Goal: Task Accomplishment & Management: Use online tool/utility

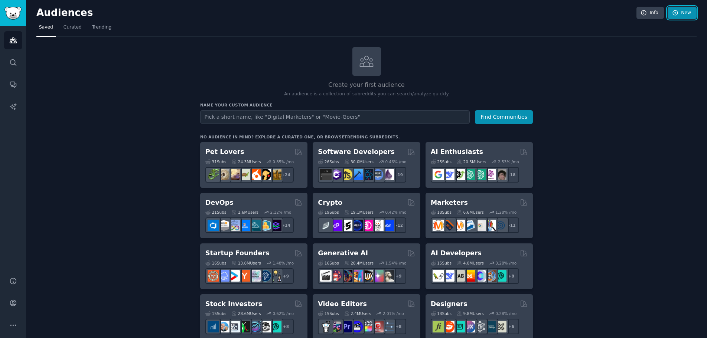
click at [678, 13] on link "New" at bounding box center [682, 13] width 29 height 13
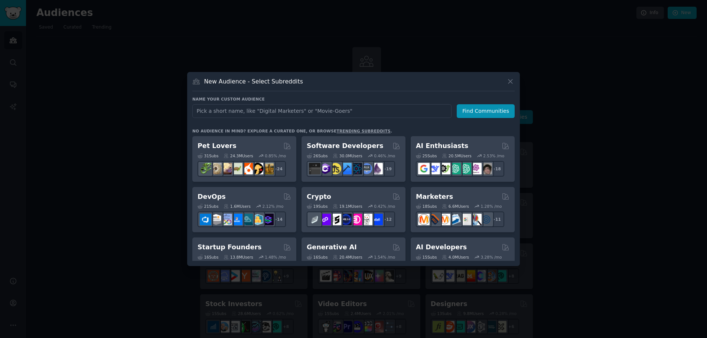
click at [203, 107] on input "text" at bounding box center [321, 111] width 259 height 14
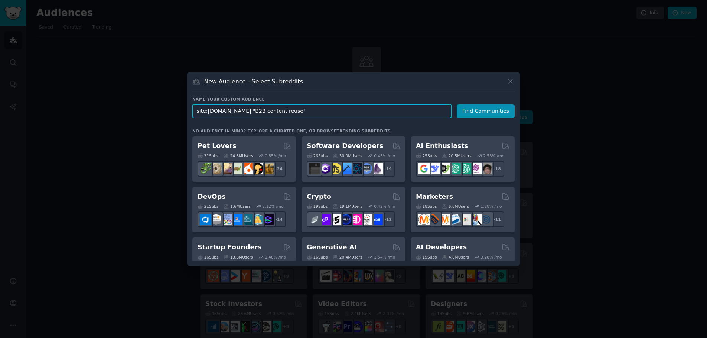
drag, startPoint x: 286, startPoint y: 112, endPoint x: 125, endPoint y: 105, distance: 161.7
click at [125, 105] on div "​ New Audience - Select Subreddits Name your custom audience Audience Name site…" at bounding box center [354, 169] width 702 height 338
paste input "webinar content repurposing"
type input "webinar content repurposing"
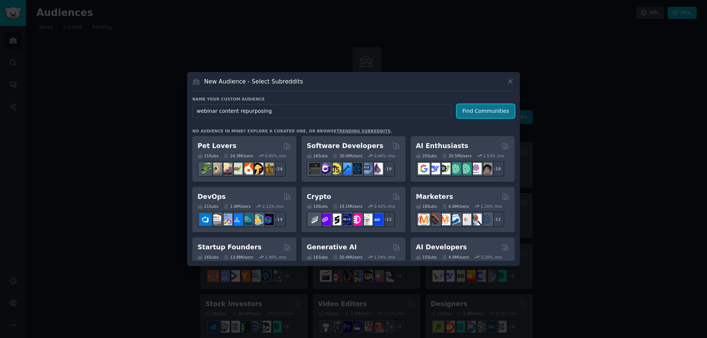
click at [490, 109] on button "Find Communities" at bounding box center [486, 111] width 58 height 14
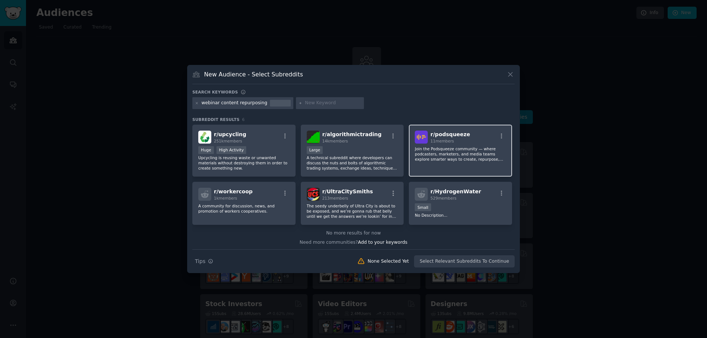
scroll to position [1, 0]
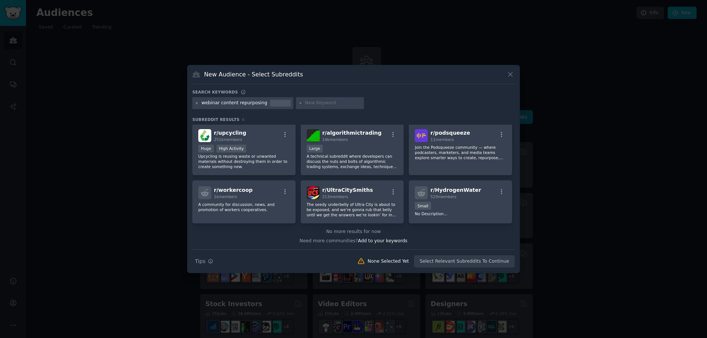
click at [197, 103] on icon at bounding box center [197, 103] width 4 height 4
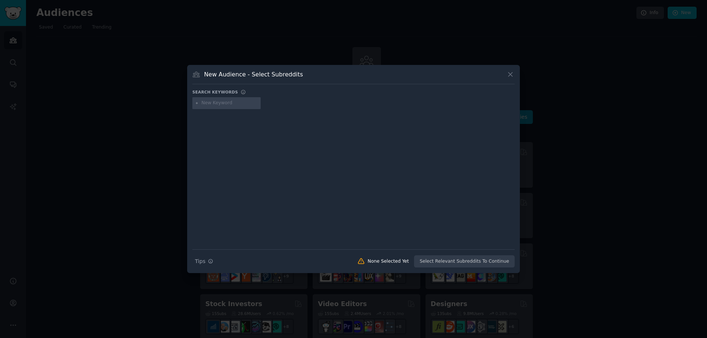
click at [226, 104] on input "text" at bounding box center [230, 103] width 56 height 7
paste input "reusing webinars"
type input "reusing webinars"
click at [286, 100] on input "text" at bounding box center [306, 103] width 56 height 7
paste input "repurposing videos"
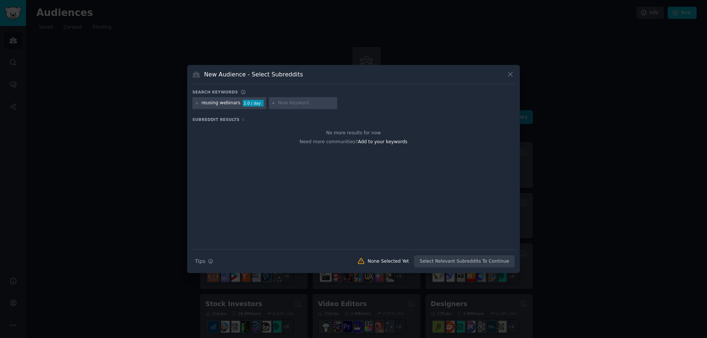
type input "repurposing videos"
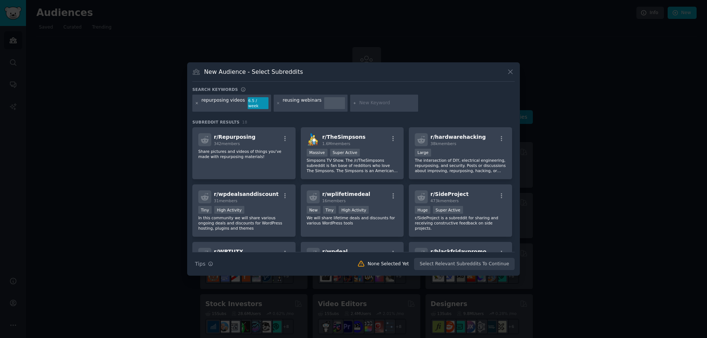
click at [197, 104] on icon at bounding box center [197, 103] width 4 height 4
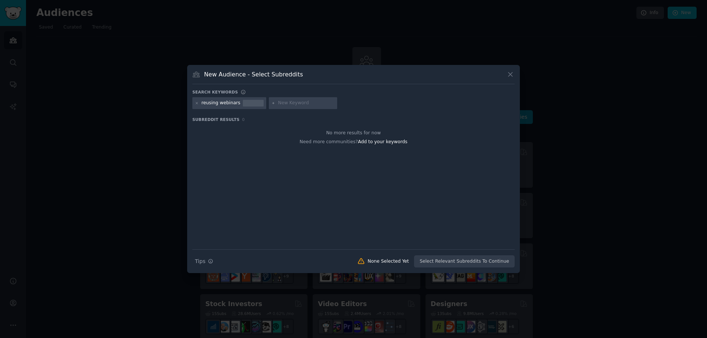
click at [197, 102] on icon at bounding box center [197, 103] width 4 height 4
click at [214, 103] on input "text" at bounding box center [230, 103] width 56 height 7
click at [215, 98] on div at bounding box center [226, 103] width 68 height 12
click at [216, 104] on input "text" at bounding box center [230, 103] width 56 height 7
paste input "webinar"
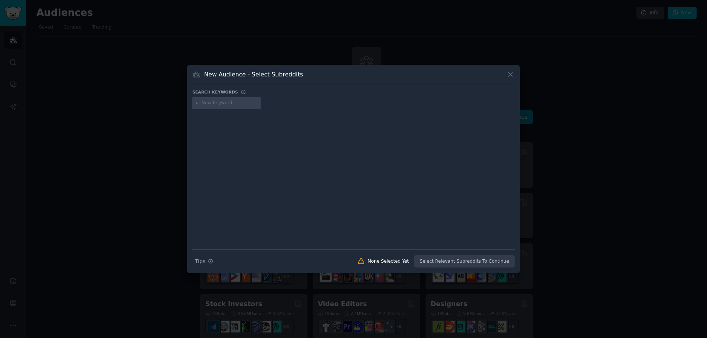
type input "webinar"
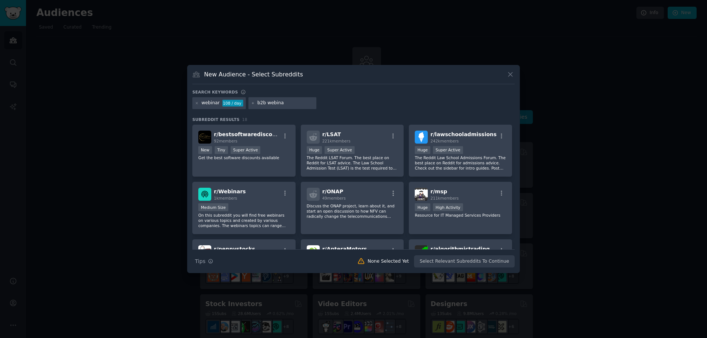
type input "b2b webinar"
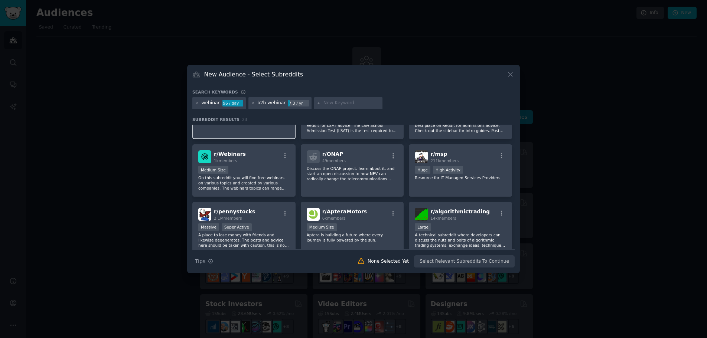
scroll to position [37, 0]
click at [269, 159] on div "r/ Webinars 1k members" at bounding box center [243, 157] width 91 height 13
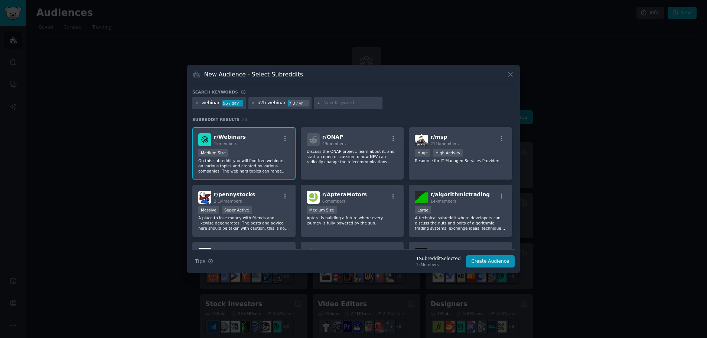
scroll to position [0, 0]
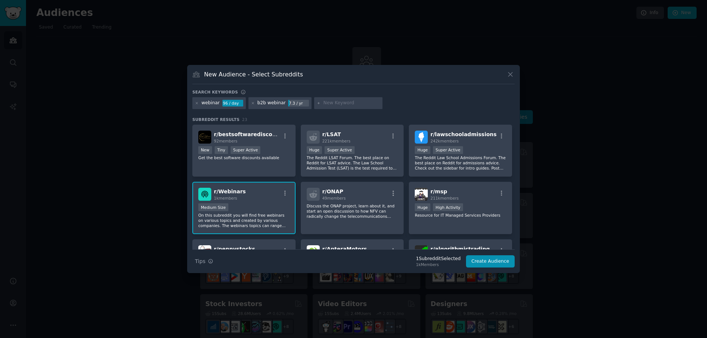
click at [260, 113] on div "Search keywords webinar 96 / day b2b webinar 7.3 / yr Subreddit Results 23 r/ b…" at bounding box center [353, 178] width 322 height 179
click at [327, 101] on input "text" at bounding box center [351, 103] width 56 height 7
click at [334, 110] on div "webinar 96 / day b2b webinar 7.3 / yr" at bounding box center [353, 104] width 322 height 14
click at [336, 102] on input "text" at bounding box center [351, 103] width 56 height 7
paste input "webinar"
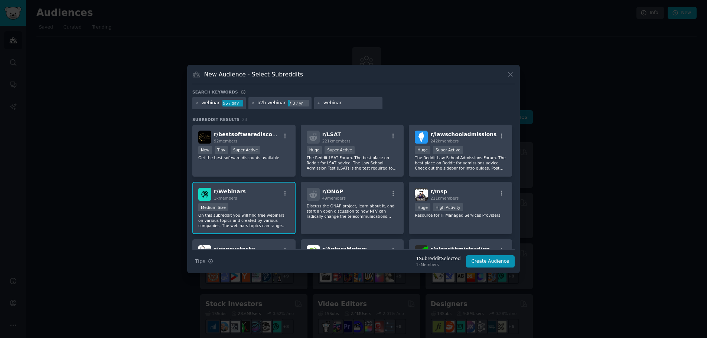
drag, startPoint x: 337, startPoint y: 102, endPoint x: 309, endPoint y: 100, distance: 28.6
click at [314, 100] on div "webinar" at bounding box center [348, 103] width 68 height 12
click at [350, 105] on input "webinar" at bounding box center [351, 103] width 56 height 7
drag, startPoint x: 338, startPoint y: 102, endPoint x: 310, endPoint y: 101, distance: 27.5
click at [314, 101] on div "webinar" at bounding box center [348, 103] width 68 height 12
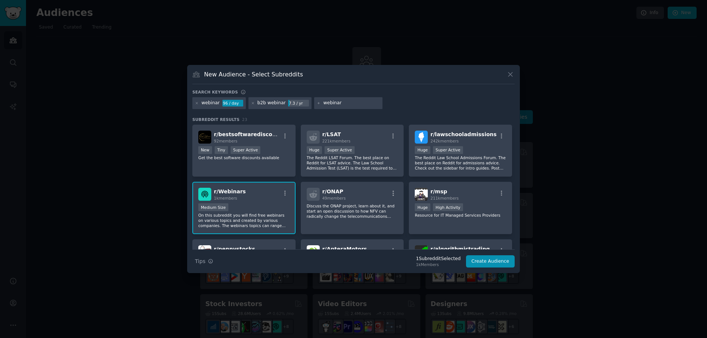
paste input "content repurposing"
type input "content repurposing"
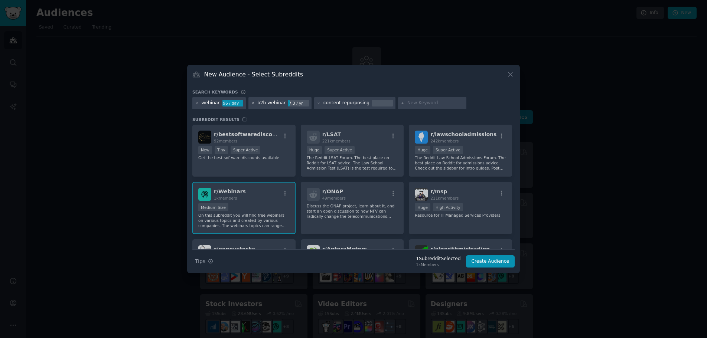
click at [252, 103] on icon at bounding box center [253, 103] width 2 height 2
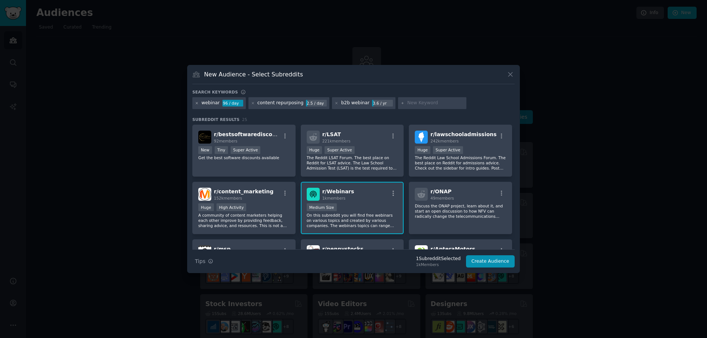
click at [197, 104] on icon at bounding box center [197, 103] width 4 height 4
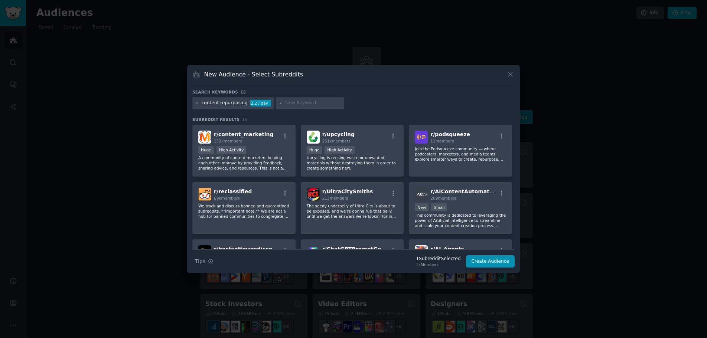
click at [386, 101] on div "content repurposing 2.2 / day" at bounding box center [353, 104] width 322 height 14
click at [291, 102] on input "text" at bounding box center [313, 103] width 56 height 7
paste input "Repurposing webinars"
type input "Repurposing webinars"
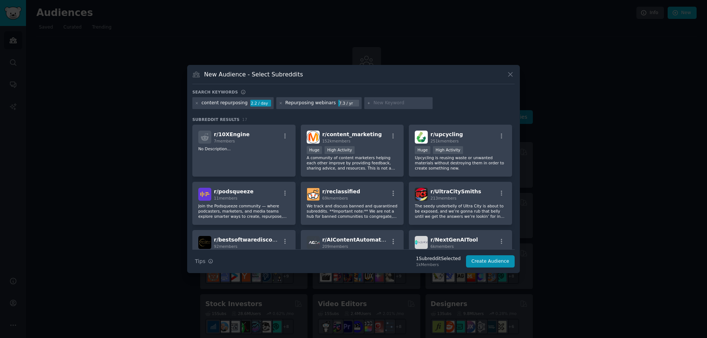
click at [386, 101] on input "text" at bounding box center [402, 103] width 56 height 7
paste input "in-house marketers"
type input "in-house marketers"
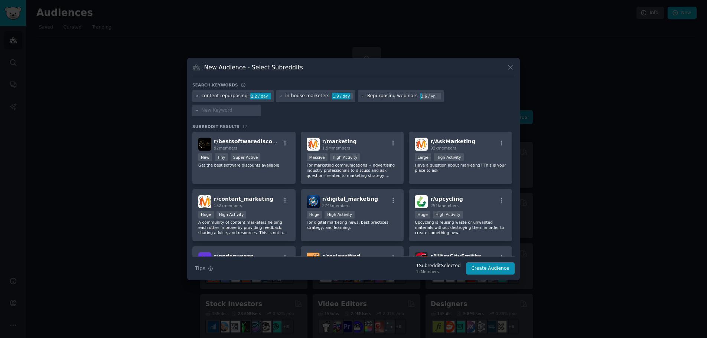
click at [381, 88] on div "New Audience - Select Subreddits Search keywords Try a 2-4 keywords your audien…" at bounding box center [353, 169] width 333 height 222
click at [373, 77] on div "New Audience - Select Subreddits" at bounding box center [353, 70] width 322 height 14
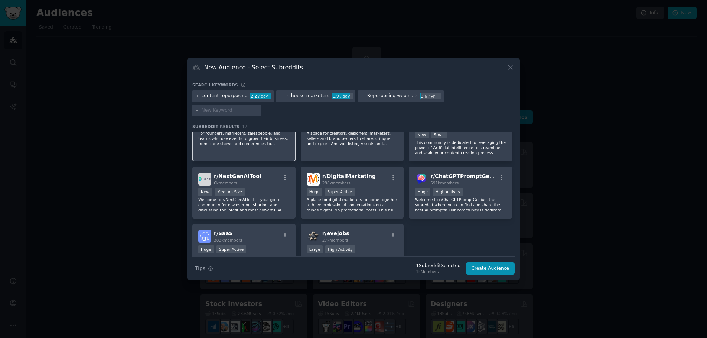
scroll to position [223, 0]
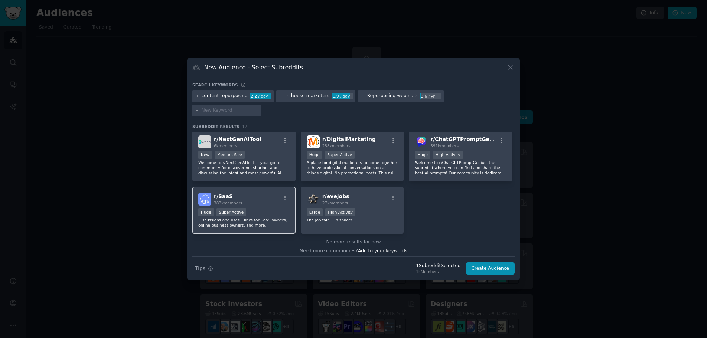
click at [262, 193] on div "r/ SaaS 383k members" at bounding box center [243, 199] width 91 height 13
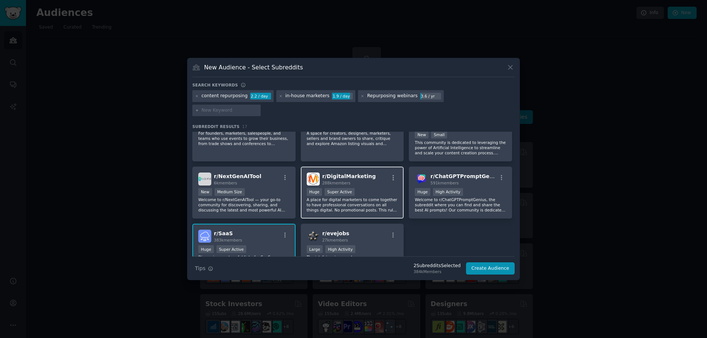
click at [372, 175] on div "r/ DigitalMarketing 288k members" at bounding box center [352, 179] width 91 height 13
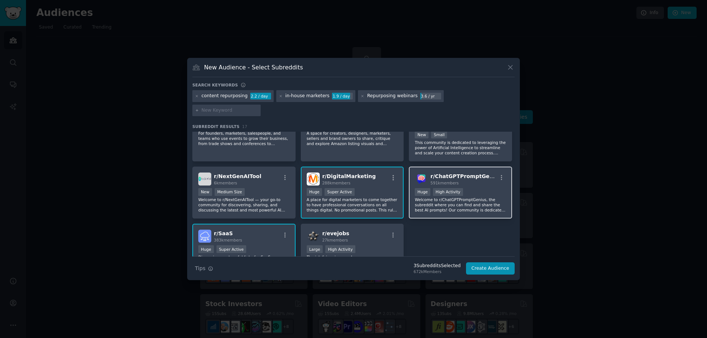
click at [475, 197] on p "Welcome to r/ChatGPTPromptGenius, the subreddit where you can find and share th…" at bounding box center [460, 205] width 91 height 16
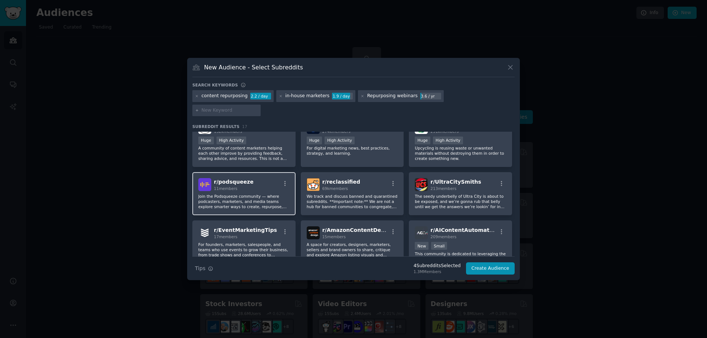
scroll to position [37, 0]
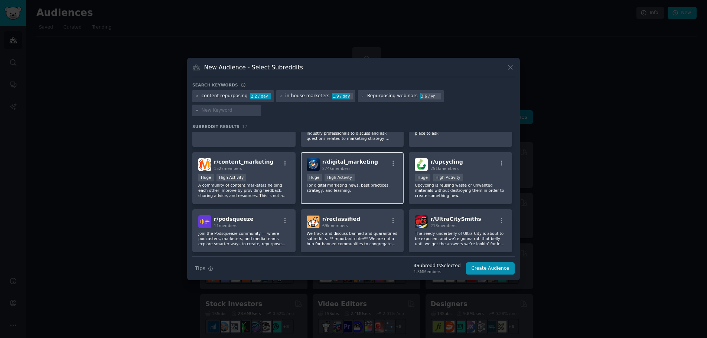
click at [386, 183] on p "For digital marketing news, best practices, strategy, and learning." at bounding box center [352, 188] width 91 height 10
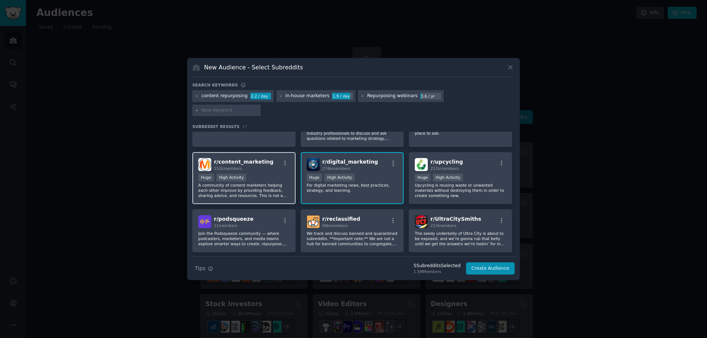
click at [249, 183] on p "A community of content marketers helping each other improve by providing feedba…" at bounding box center [243, 191] width 91 height 16
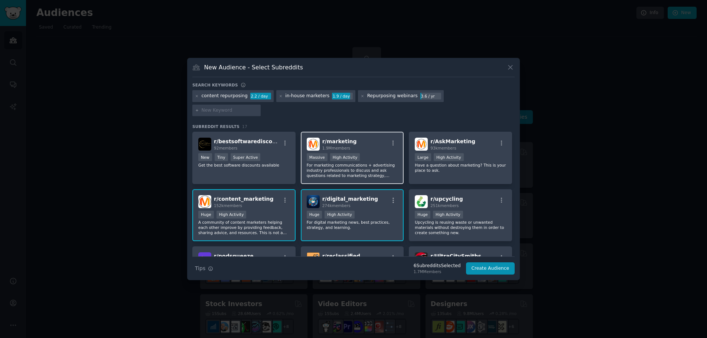
click at [378, 153] on div "Massive High Activity" at bounding box center [352, 157] width 91 height 9
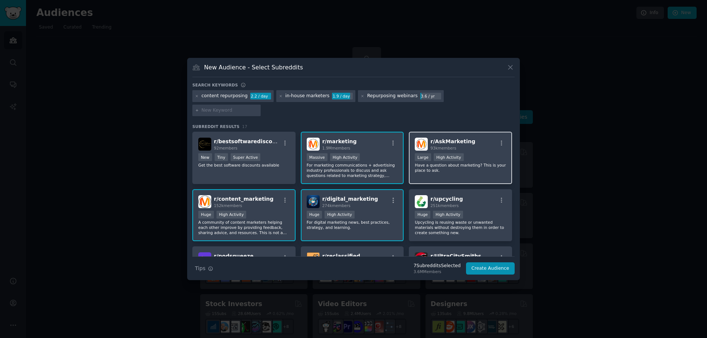
click at [486, 153] on div "10,000 - 100,000 members Large High Activity" at bounding box center [460, 157] width 91 height 9
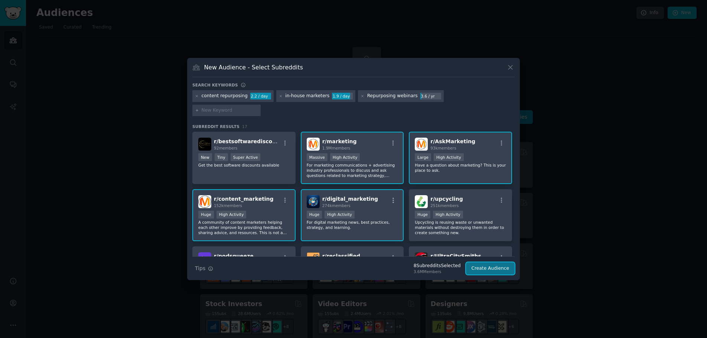
click at [494, 263] on button "Create Audience" at bounding box center [490, 269] width 49 height 13
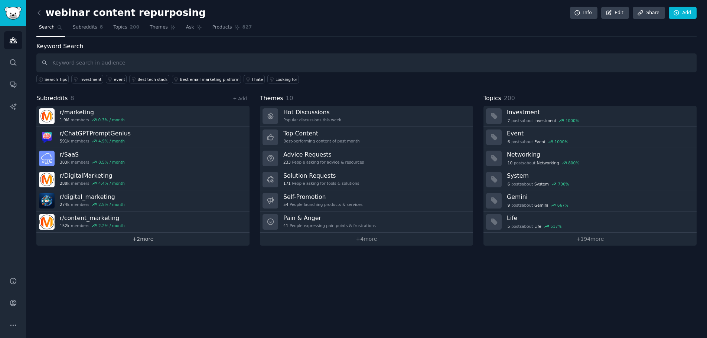
click at [149, 241] on link "+ 2 more" at bounding box center [142, 239] width 213 height 13
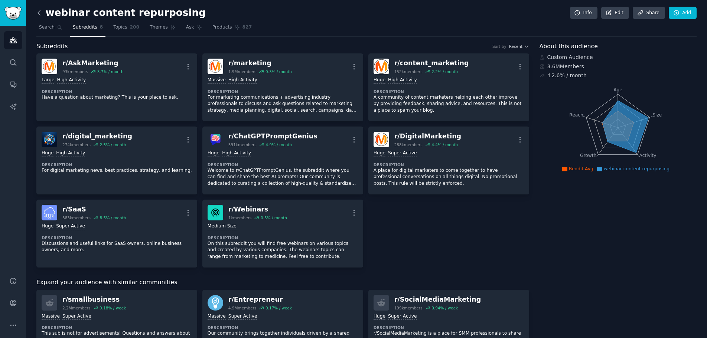
click at [38, 14] on icon at bounding box center [39, 13] width 8 height 8
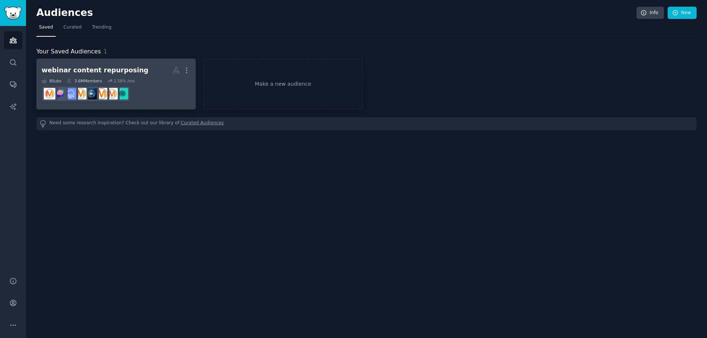
click at [112, 71] on div "webinar content repurposing" at bounding box center [95, 70] width 107 height 9
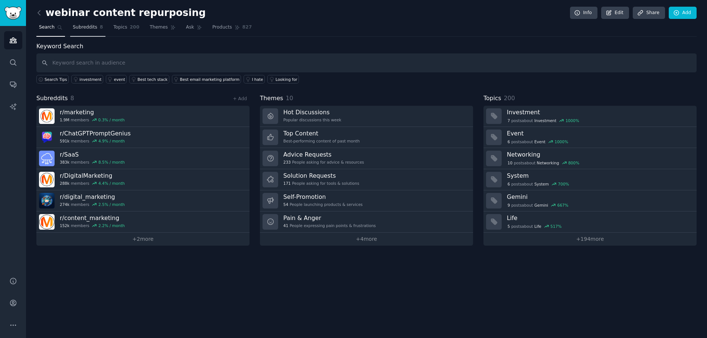
click at [92, 29] on span "Subreddits" at bounding box center [85, 27] width 25 height 7
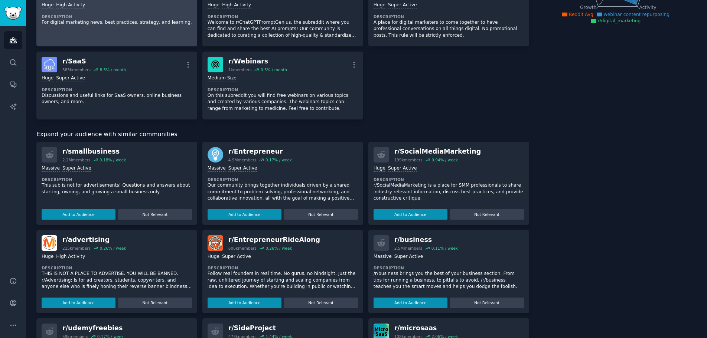
scroll to position [223, 0]
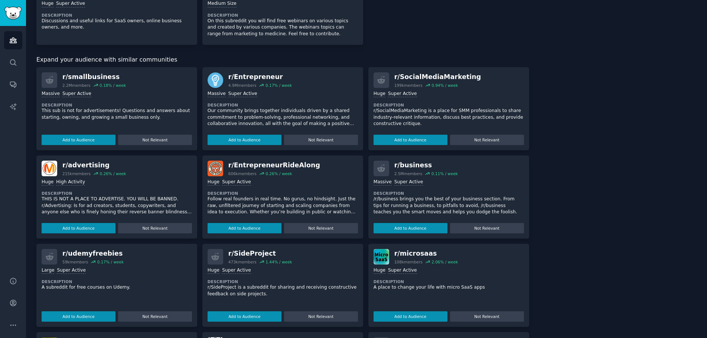
click at [462, 99] on div "Huge Super Active Description r/SocialMediaMarketing is a place for SMM profess…" at bounding box center [449, 116] width 150 height 57
click at [417, 138] on button "Add to Audience" at bounding box center [411, 140] width 74 height 10
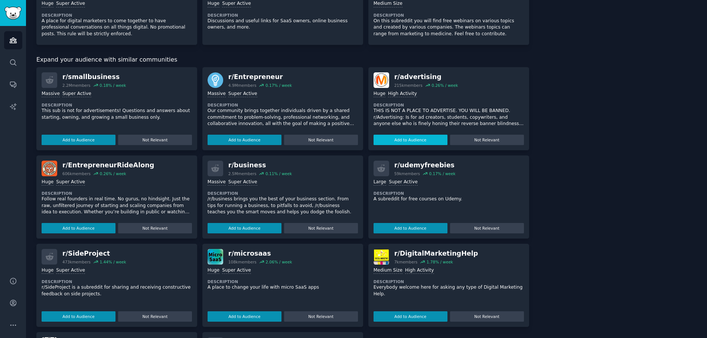
click at [414, 141] on button "Add to Audience" at bounding box center [411, 140] width 74 height 10
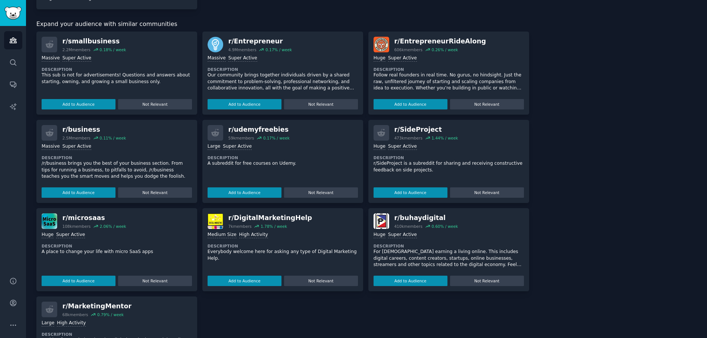
scroll to position [334, 0]
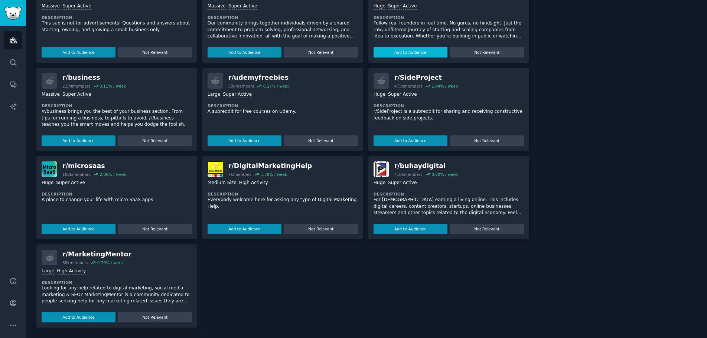
click at [394, 52] on button "Add to Audience" at bounding box center [411, 52] width 74 height 10
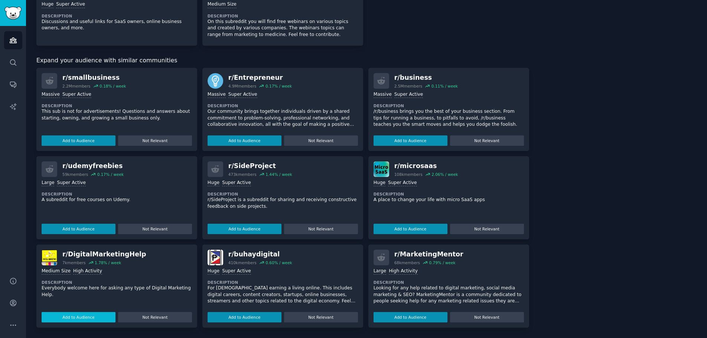
click at [92, 320] on button "Add to Audience" at bounding box center [79, 317] width 74 height 10
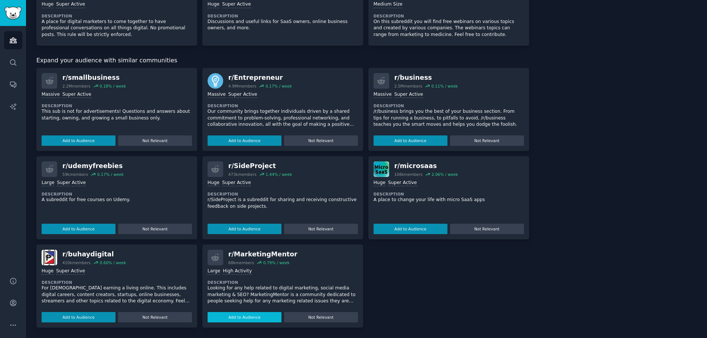
click at [228, 320] on button "Add to Audience" at bounding box center [245, 317] width 74 height 10
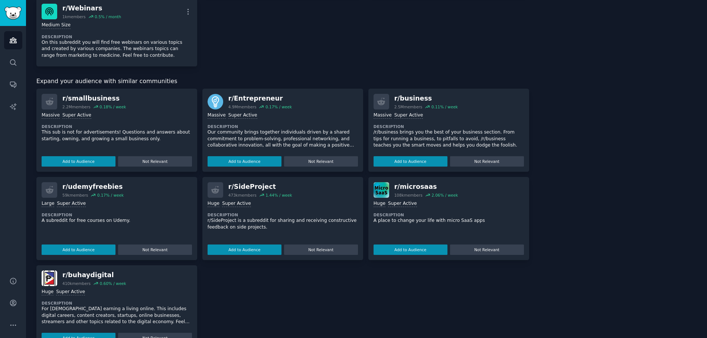
scroll to position [368, 0]
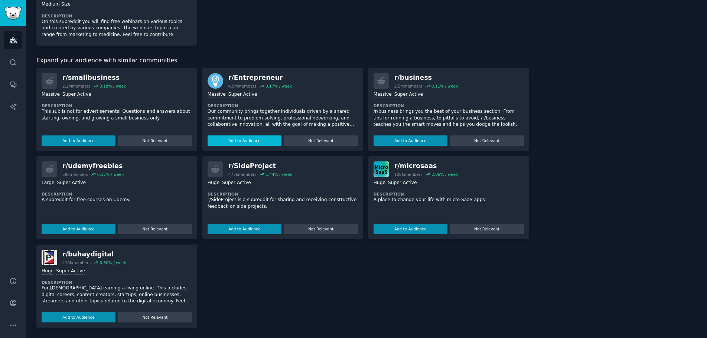
click at [248, 143] on button "Add to Audience" at bounding box center [245, 141] width 74 height 10
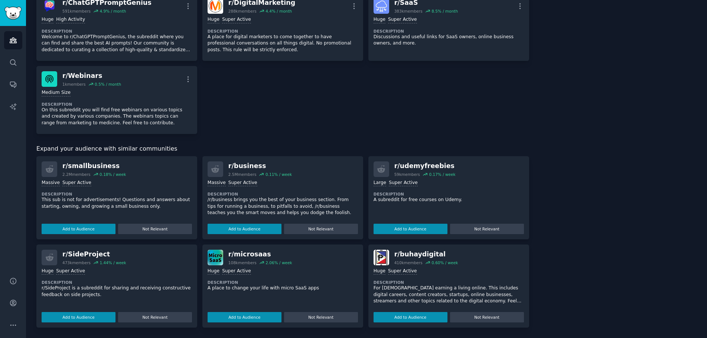
scroll to position [280, 0]
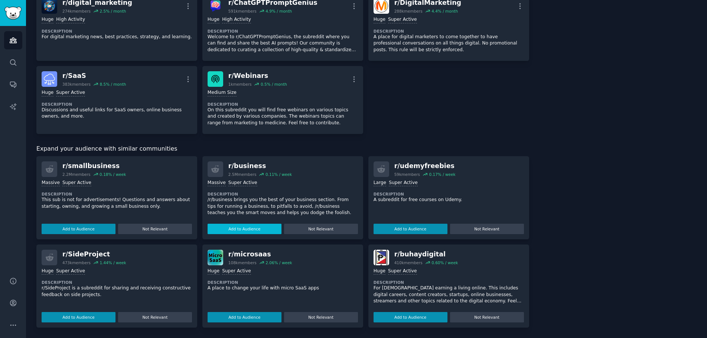
click at [251, 228] on button "Add to Audience" at bounding box center [245, 229] width 74 height 10
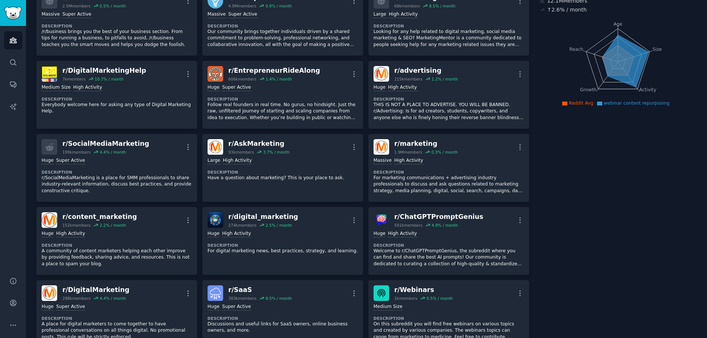
scroll to position [0, 0]
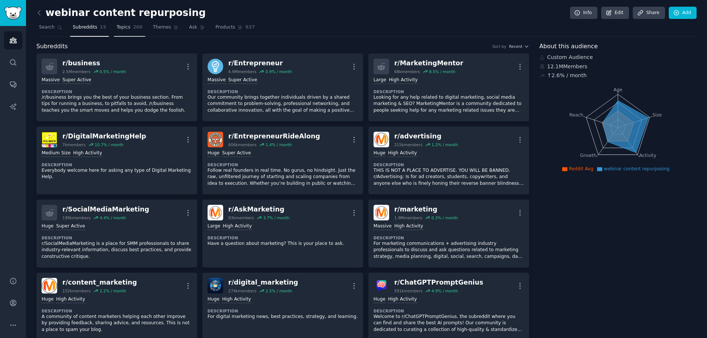
click at [117, 28] on span "Topics" at bounding box center [124, 27] width 14 height 7
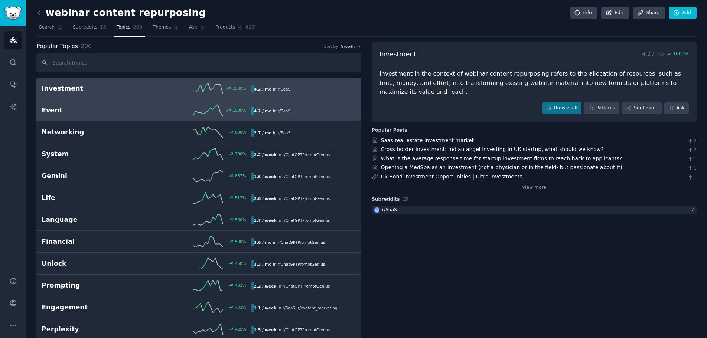
click at [87, 113] on h2 "Event" at bounding box center [94, 110] width 105 height 9
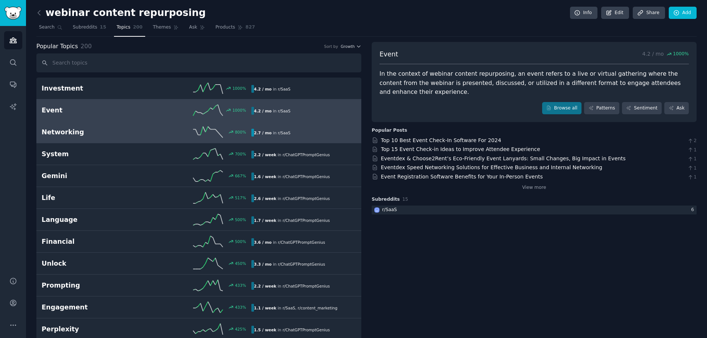
click at [53, 131] on h2 "Networking" at bounding box center [94, 132] width 105 height 9
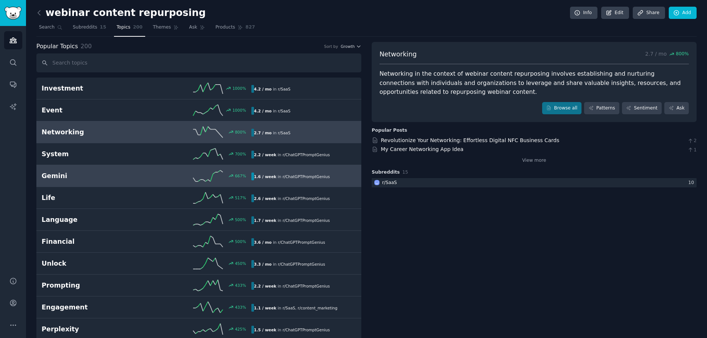
click at [62, 176] on h2 "Gemini" at bounding box center [94, 176] width 105 height 9
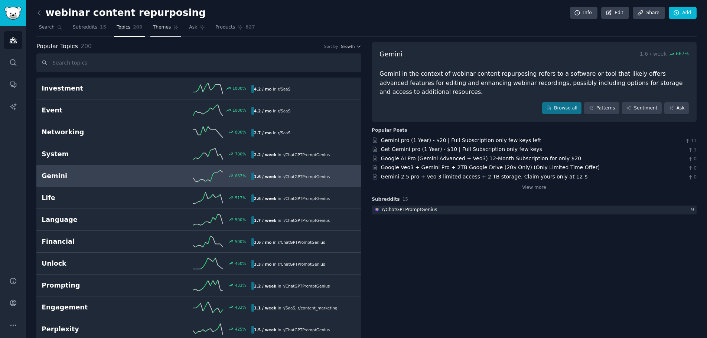
click at [156, 29] on span "Themes" at bounding box center [162, 27] width 18 height 7
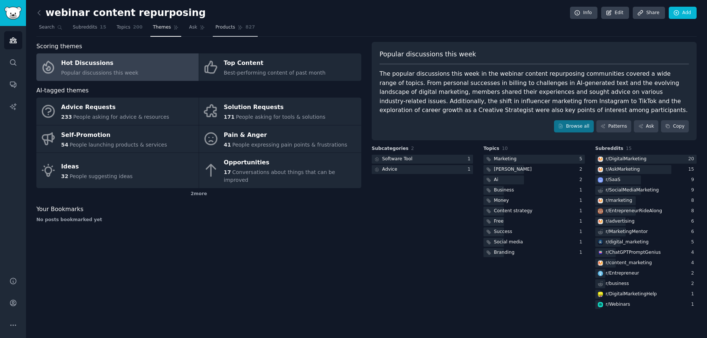
click at [238, 29] on icon at bounding box center [240, 28] width 4 height 4
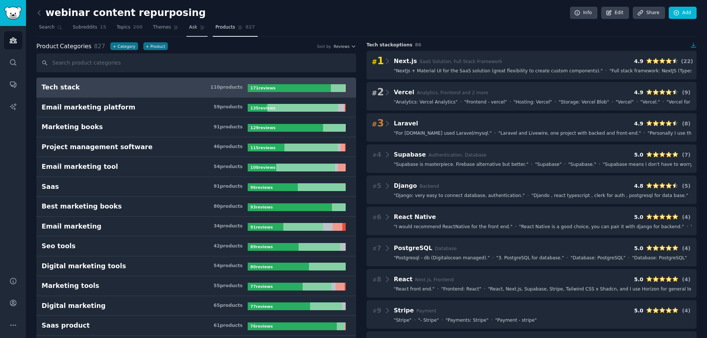
click at [189, 27] on span "Ask" at bounding box center [193, 27] width 8 height 7
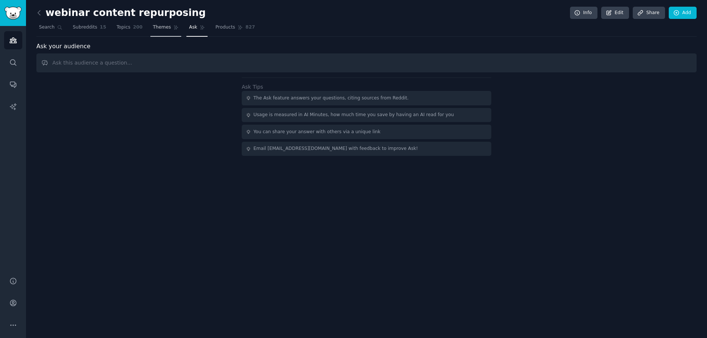
click at [160, 28] on span "Themes" at bounding box center [162, 27] width 18 height 7
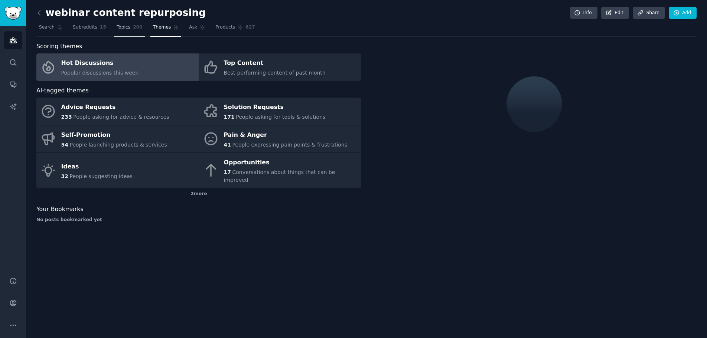
click at [120, 29] on span "Topics" at bounding box center [124, 27] width 14 height 7
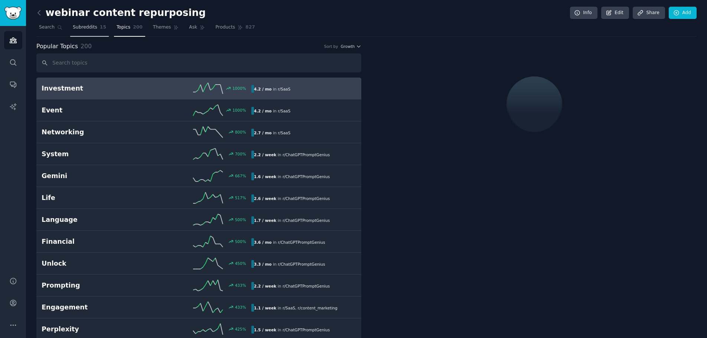
click at [76, 27] on span "Subreddits" at bounding box center [85, 27] width 25 height 7
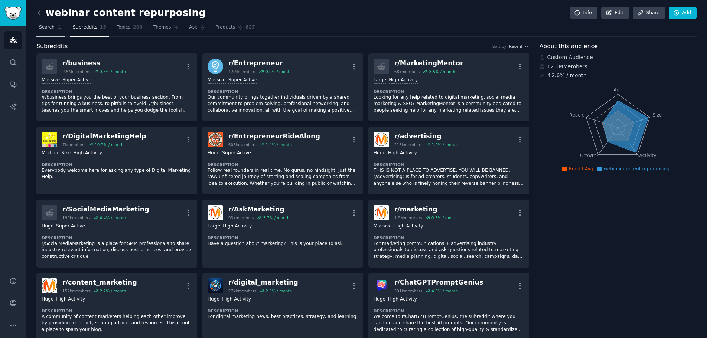
click at [43, 30] on span "Search" at bounding box center [47, 27] width 16 height 7
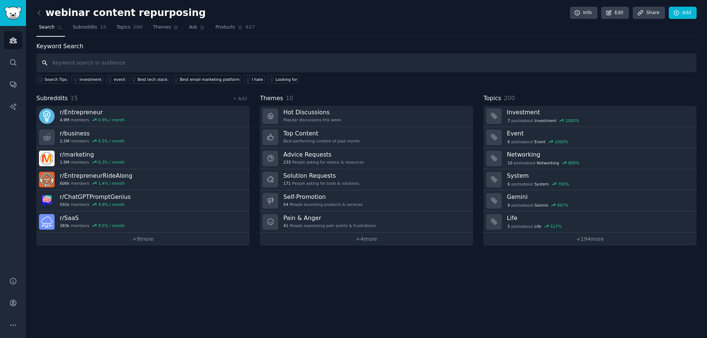
click at [47, 62] on input "text" at bounding box center [366, 62] width 660 height 19
paste input "webinar content repurposing"
type input "webinar content repurposing"
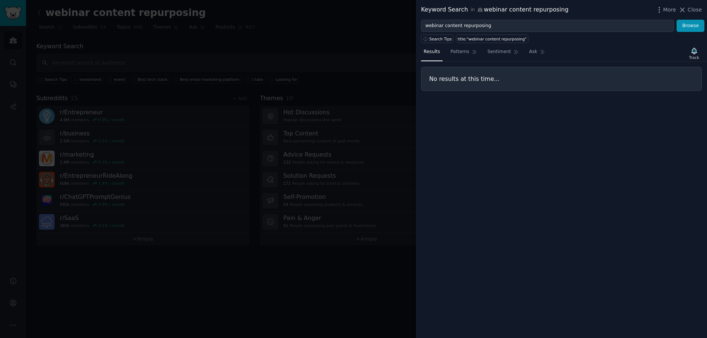
click at [389, 25] on div at bounding box center [353, 169] width 707 height 338
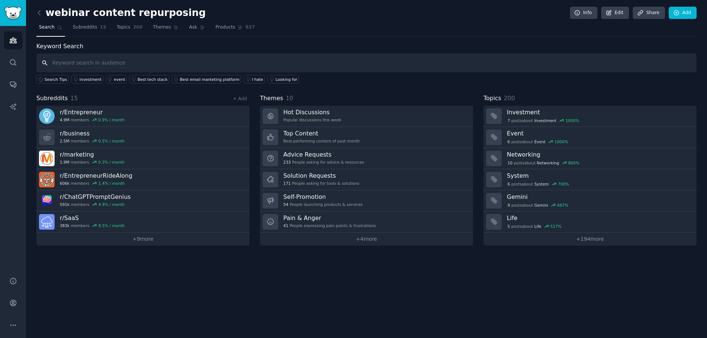
click at [102, 59] on input "text" at bounding box center [366, 62] width 660 height 19
paste input "reusing webinars"
type input "reusing webinars"
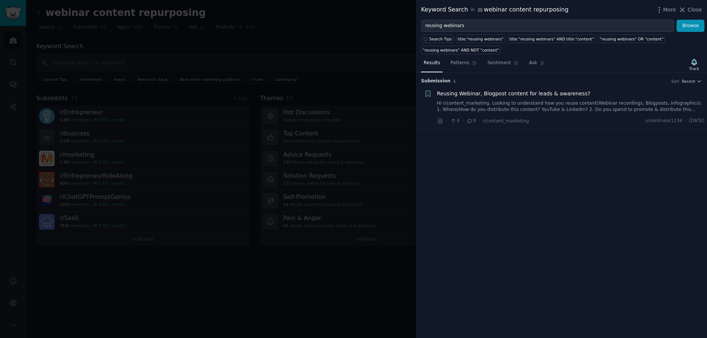
drag, startPoint x: 468, startPoint y: 107, endPoint x: 434, endPoint y: 150, distance: 55.0
click at [434, 150] on div "Submission 1 Sort Recent Reddit text submission + Reusing Webinar, Blogpost con…" at bounding box center [561, 205] width 291 height 265
click at [427, 93] on icon "button" at bounding box center [428, 94] width 4 height 6
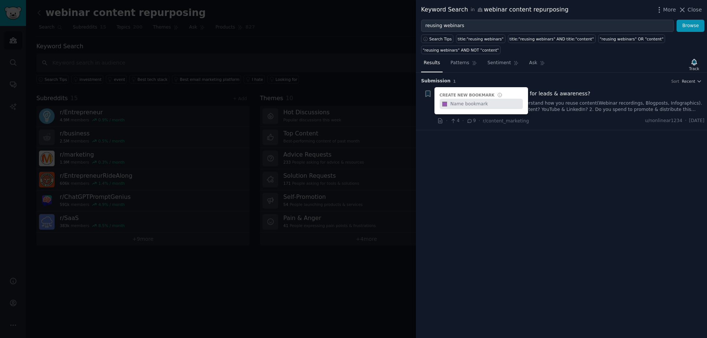
click at [476, 151] on div "Submission 1 Sort Recent Reddit text submission Bookmark this conversation + Cr…" at bounding box center [561, 205] width 291 height 265
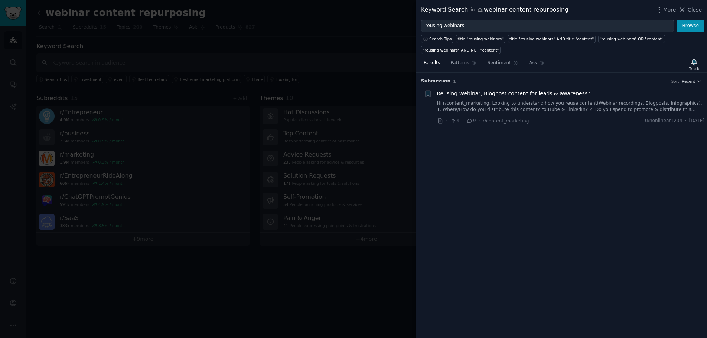
click at [477, 104] on link "Hi r/content_marketing. Looking to understand how you reuse content(Webinar rec…" at bounding box center [571, 106] width 268 height 13
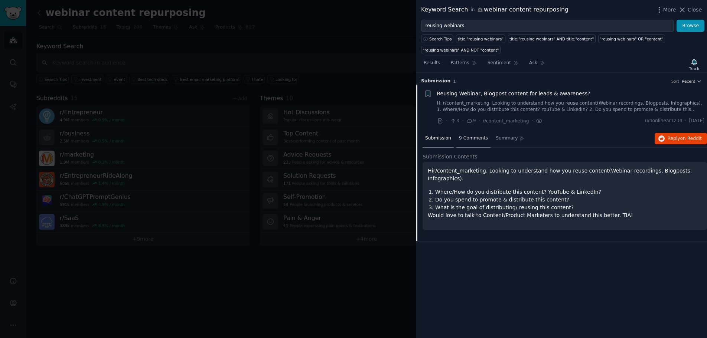
click at [473, 137] on span "9 Comments" at bounding box center [473, 138] width 29 height 7
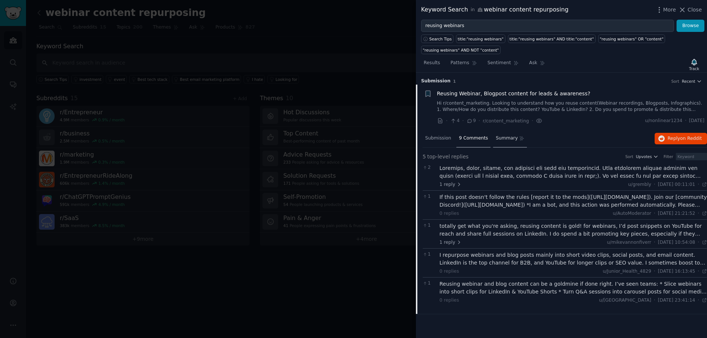
click at [505, 137] on span "Summary" at bounding box center [507, 138] width 22 height 7
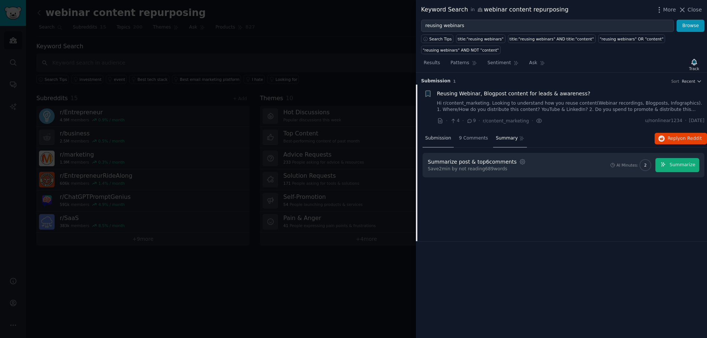
click at [437, 138] on span "Submission" at bounding box center [438, 138] width 26 height 7
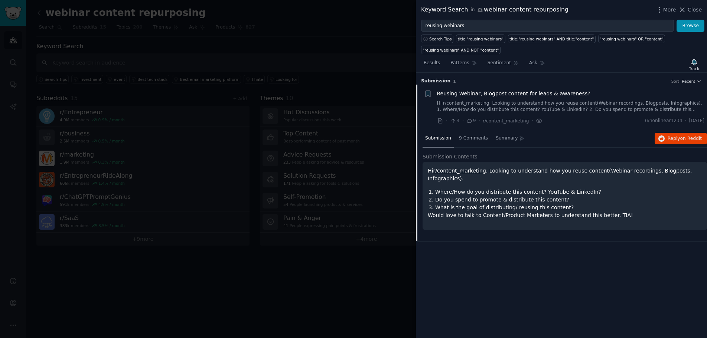
click at [462, 172] on link "r/content_marketing" at bounding box center [459, 171] width 53 height 6
drag, startPoint x: 440, startPoint y: 94, endPoint x: 579, endPoint y: 80, distance: 140.0
click at [576, 82] on h3 "Submission 1 Sort Recent" at bounding box center [561, 81] width 281 height 7
click at [691, 136] on span "on Reddit" at bounding box center [691, 138] width 22 height 5
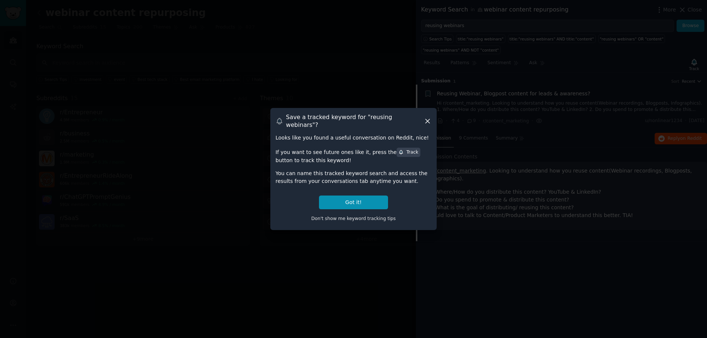
click at [426, 118] on div "Save a tracked keyword for " reusing webinars "? Looks like you found a useful …" at bounding box center [353, 169] width 166 height 122
click at [425, 124] on icon at bounding box center [428, 121] width 8 height 8
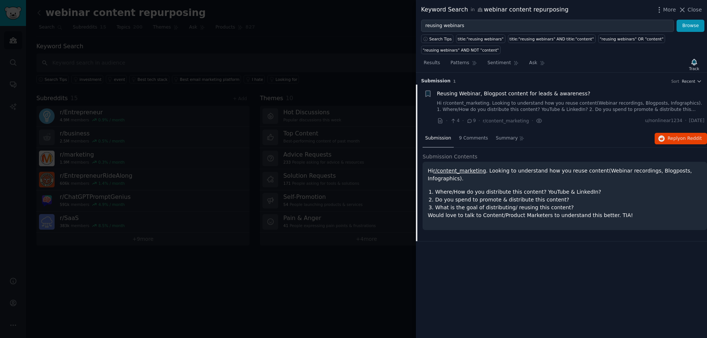
click at [383, 21] on div at bounding box center [353, 169] width 707 height 338
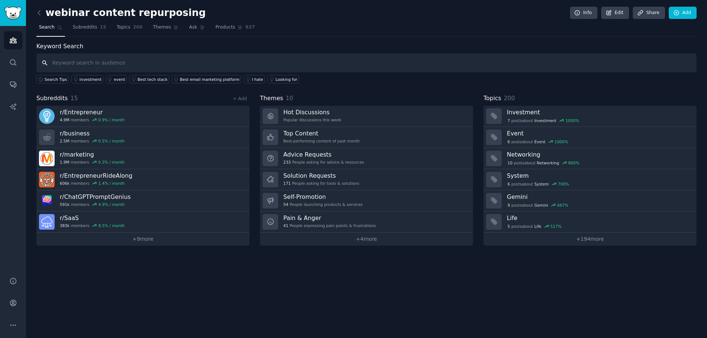
click at [69, 57] on input "text" at bounding box center [366, 62] width 660 height 19
paste input "webinar recordings"
type input "webinar recordings"
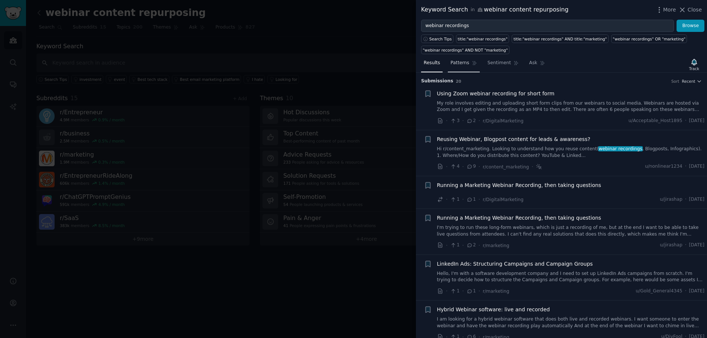
click at [463, 63] on span "Patterns" at bounding box center [459, 63] width 19 height 7
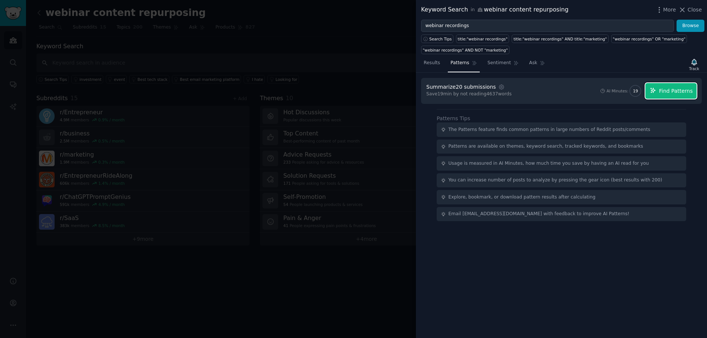
click at [665, 91] on span "Find Patterns" at bounding box center [676, 91] width 34 height 8
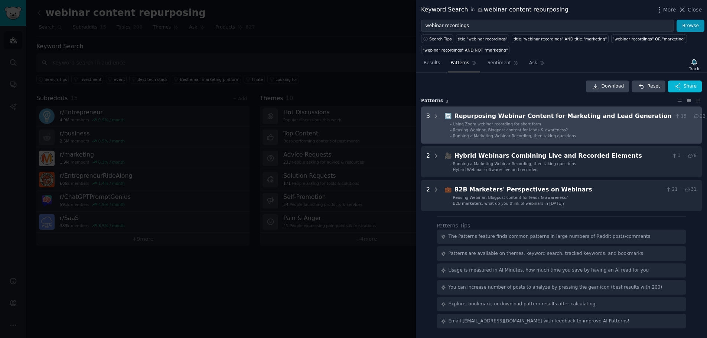
click at [502, 129] on span "Reusing Webinar, Blogpost content for leads & awareness?" at bounding box center [510, 130] width 115 height 4
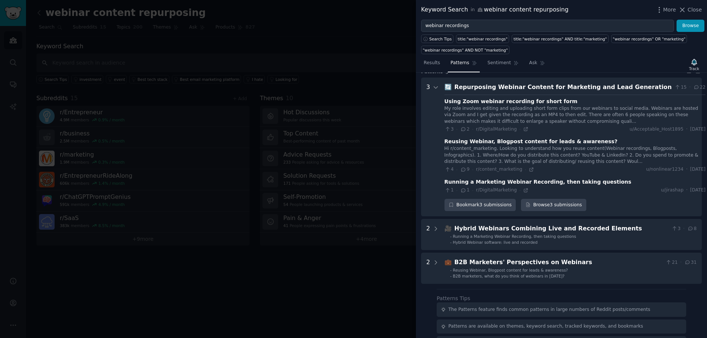
scroll to position [34, 0]
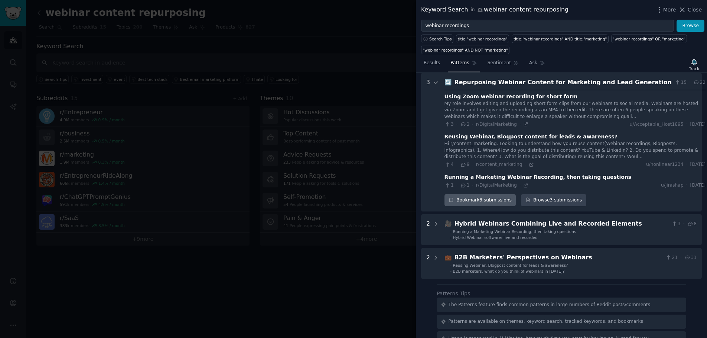
click at [491, 203] on div "Bookmark 3 submissions" at bounding box center [480, 200] width 72 height 13
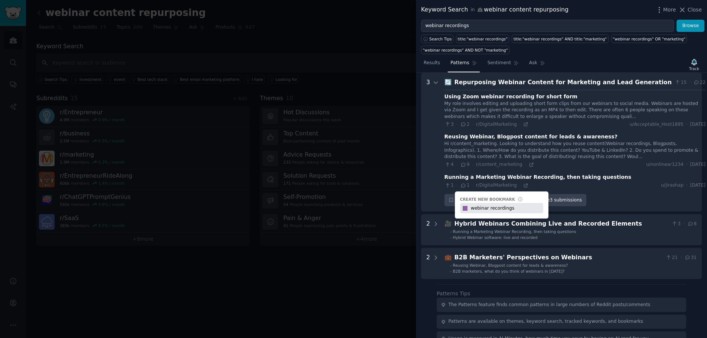
type input "webinar recordings"
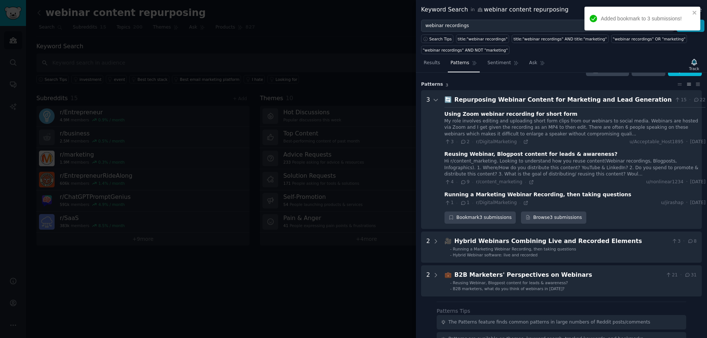
scroll to position [0, 0]
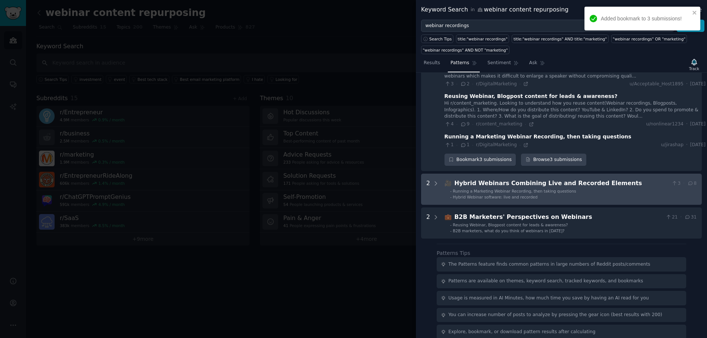
click at [517, 187] on div "Hybrid Webinars Combining Live and Recorded Elements" at bounding box center [561, 183] width 214 height 9
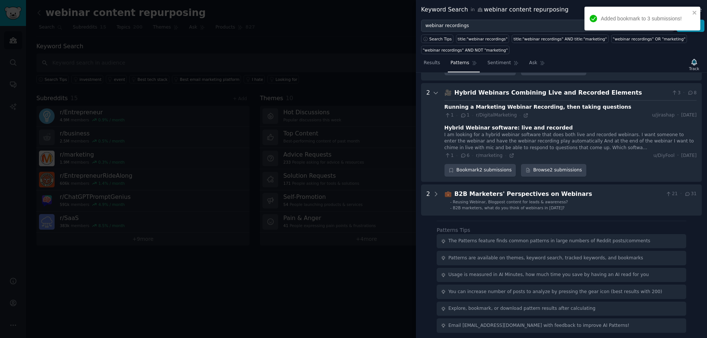
scroll to position [167, 0]
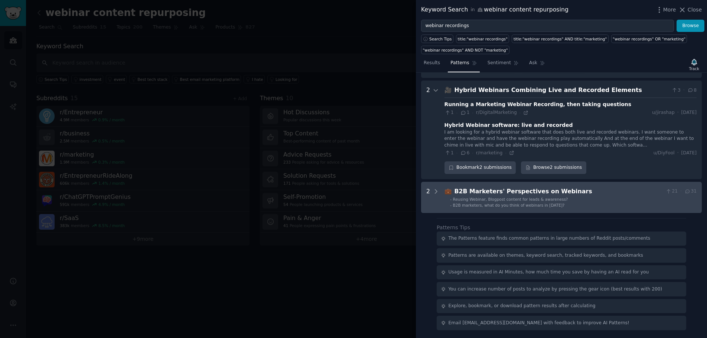
click at [490, 194] on div "B2B Marketers' Perspectives on Webinars" at bounding box center [558, 191] width 208 height 9
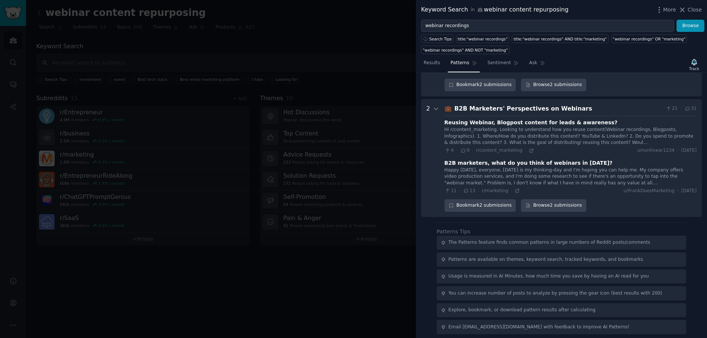
scroll to position [254, 0]
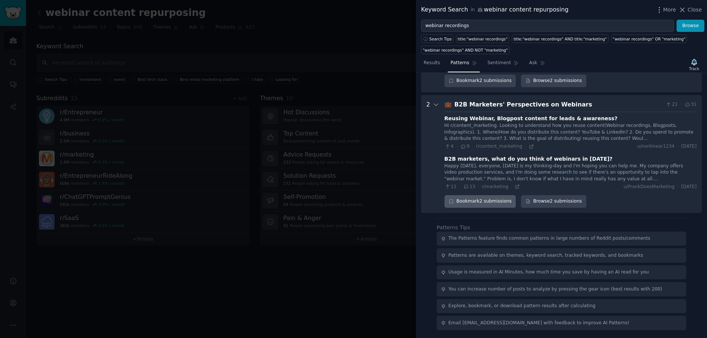
click at [496, 202] on div "Bookmark 2 submissions" at bounding box center [480, 201] width 72 height 13
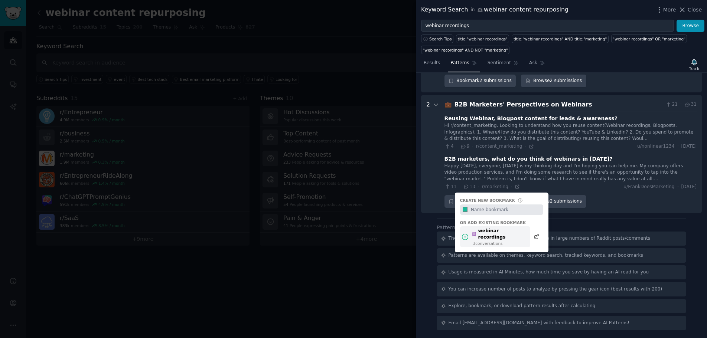
click at [496, 233] on div "webinar recordings" at bounding box center [499, 234] width 55 height 13
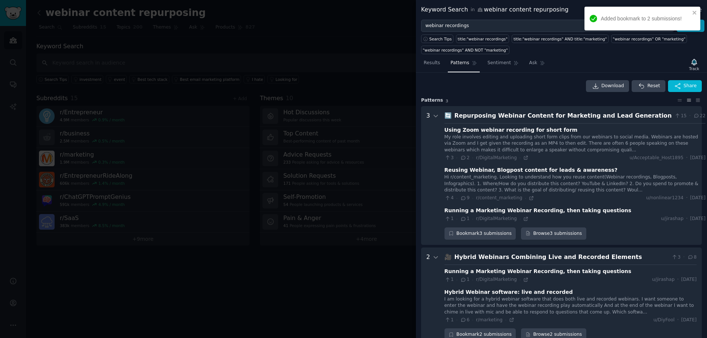
scroll to position [0, 0]
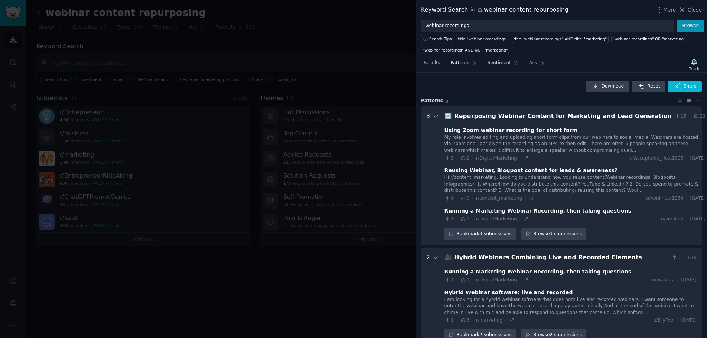
click at [491, 64] on span "Sentiment" at bounding box center [499, 63] width 23 height 7
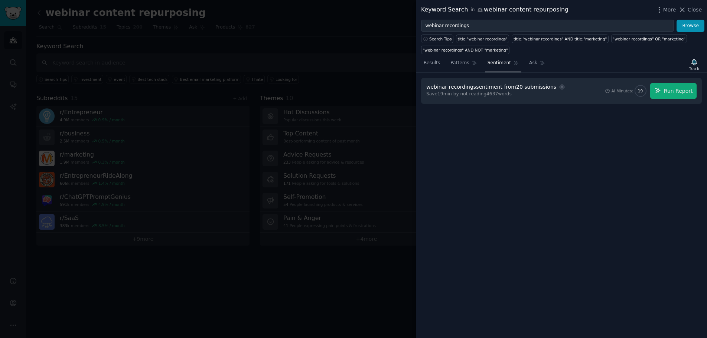
click at [296, 27] on div at bounding box center [353, 169] width 707 height 338
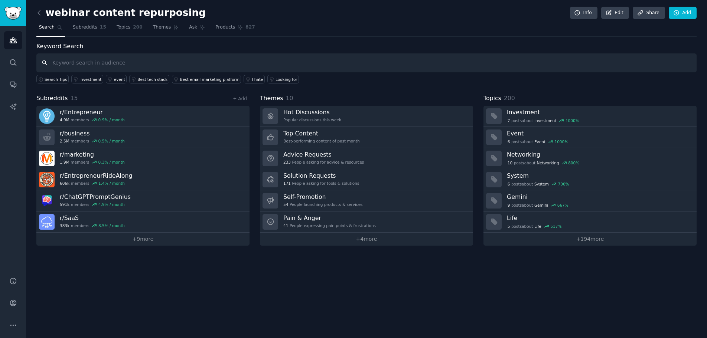
click at [64, 67] on input "text" at bounding box center [366, 62] width 660 height 19
paste input "Repurposing webinars"
type input "Repurposing webinars"
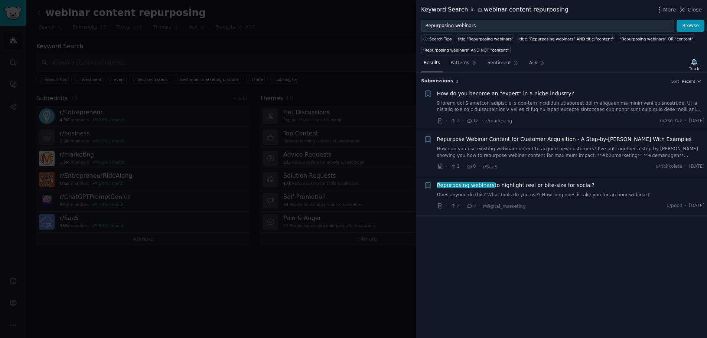
click at [529, 146] on link "How can you use existing webinar content to acquire new customers? I've put tog…" at bounding box center [571, 152] width 268 height 13
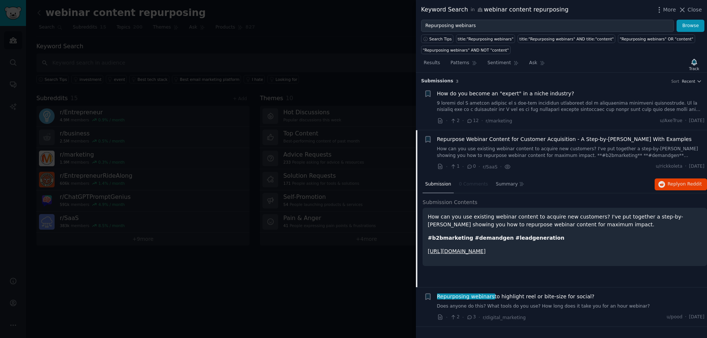
click at [431, 139] on icon "button" at bounding box center [428, 140] width 8 height 8
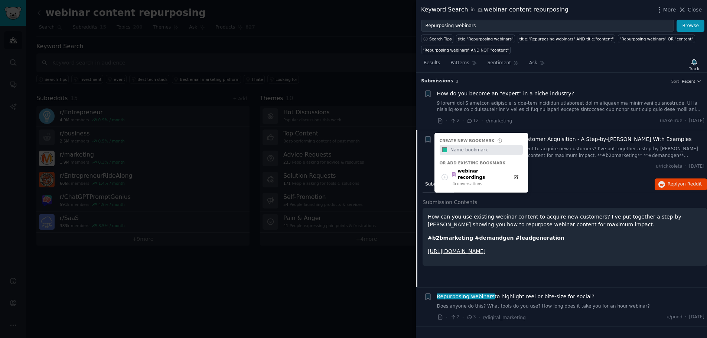
click at [417, 134] on li "Bookmark this conversation + Create new bookmark #1abc9c Or add existing bookma…" at bounding box center [561, 153] width 291 height 46
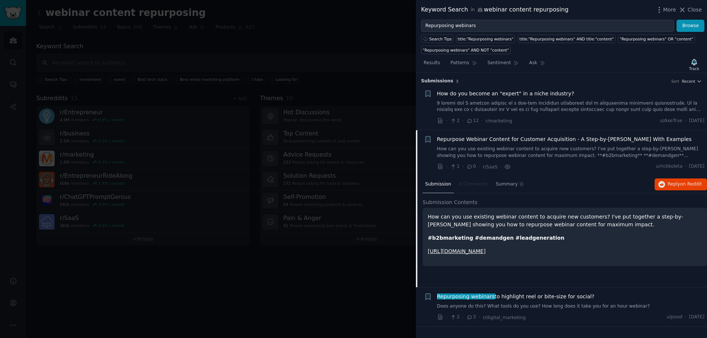
click at [423, 153] on li "Bookmark this conversation + Repurpose Webinar Content for Customer Acquisition…" at bounding box center [561, 153] width 291 height 46
click at [672, 140] on div "Repurpose Webinar Content for Customer Acquisition - A Step-by-[PERSON_NAME] Wi…" at bounding box center [571, 140] width 268 height 8
click at [404, 98] on div at bounding box center [353, 169] width 707 height 338
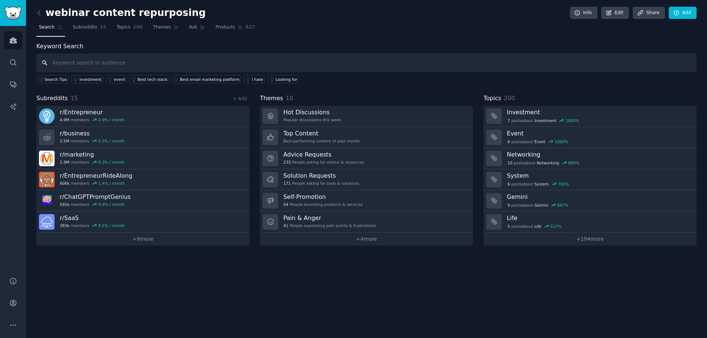
click at [67, 63] on input "text" at bounding box center [366, 62] width 660 height 19
paste input "in-house marketers"
type input "in-house marketers"
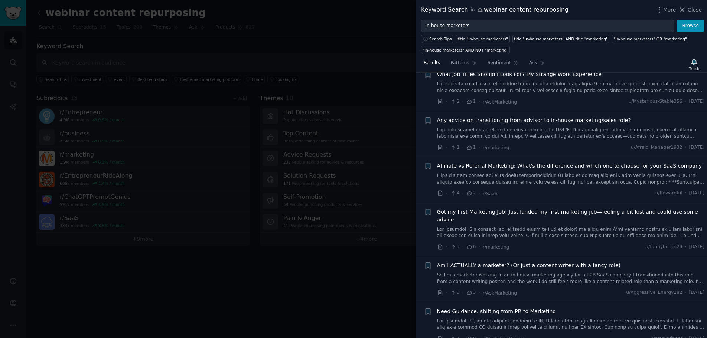
scroll to position [817, 0]
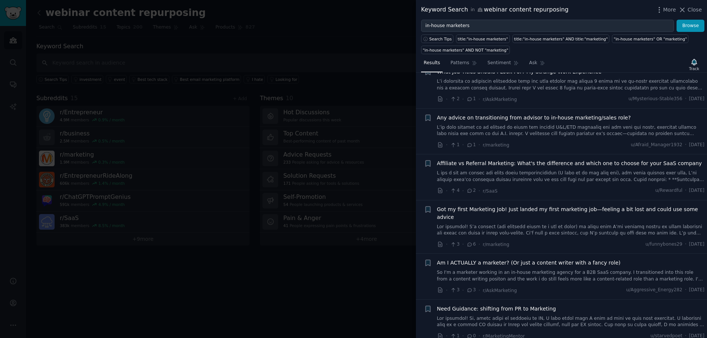
click at [391, 85] on div at bounding box center [353, 169] width 707 height 338
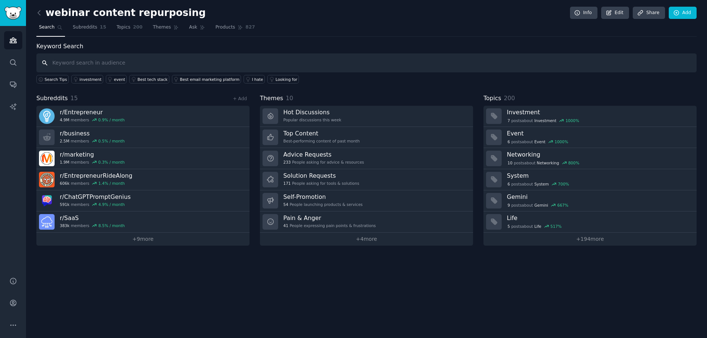
click at [109, 62] on input "text" at bounding box center [366, 62] width 660 height 19
paste input "repurpose Zoom webinars"
type input "repurpose Zoom webinars"
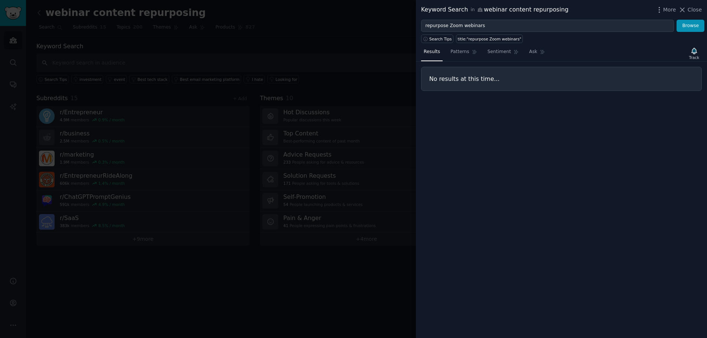
click at [255, 46] on div at bounding box center [353, 169] width 707 height 338
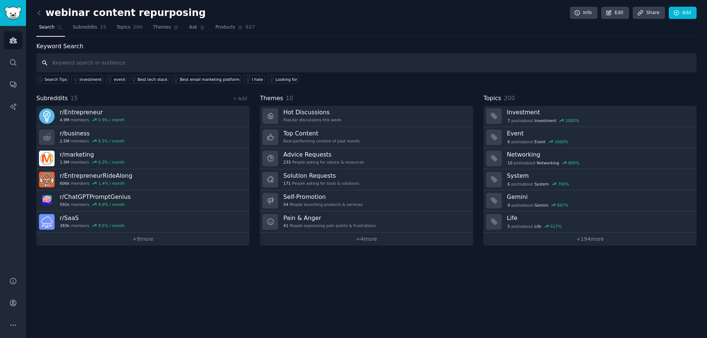
click at [66, 69] on input "text" at bounding box center [366, 62] width 660 height 19
paste input "repurpose webinar recordings"
type input "repurpose webinar recordings"
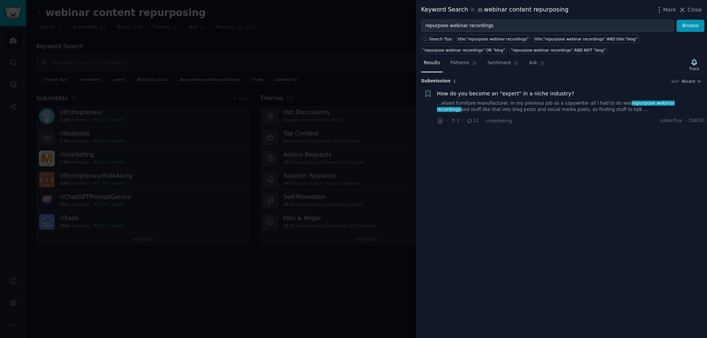
click at [337, 84] on div at bounding box center [353, 169] width 707 height 338
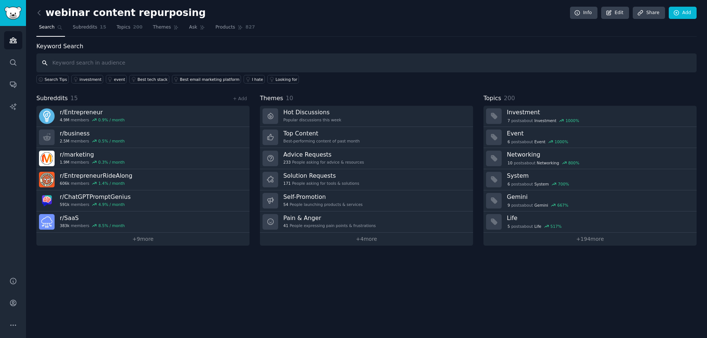
click at [61, 66] on input "text" at bounding box center [366, 62] width 660 height 19
paste input "webinar recordings"
type input "webinar recordings"
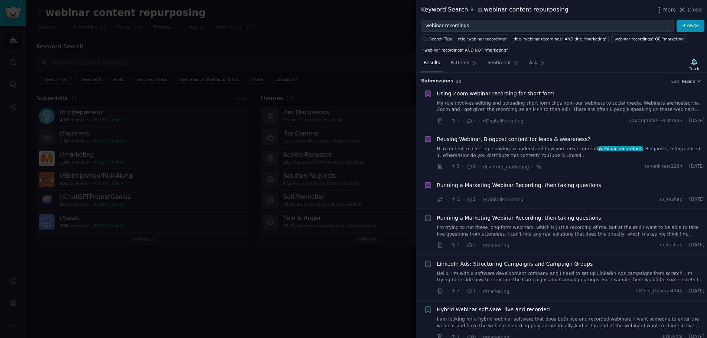
click at [314, 68] on div at bounding box center [353, 169] width 707 height 338
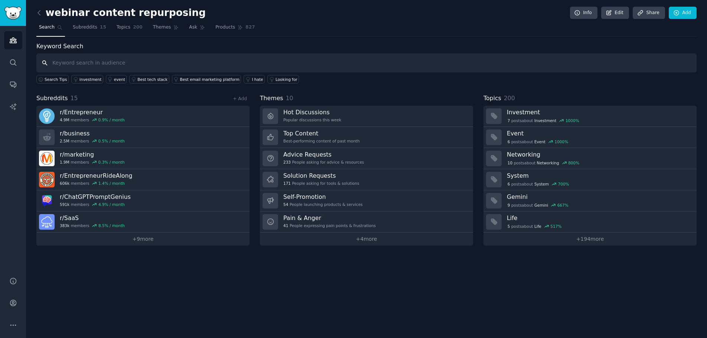
paste input "content repurposing"
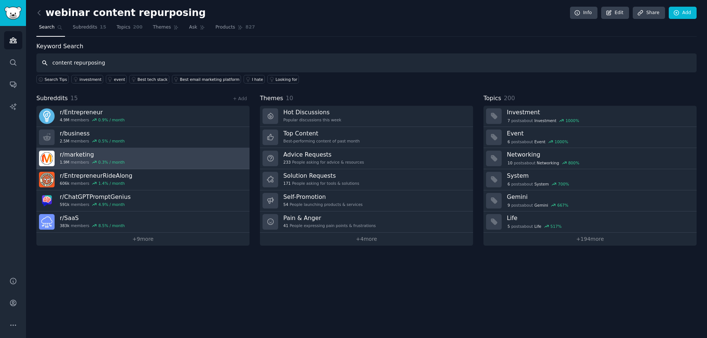
type input "content repurposing"
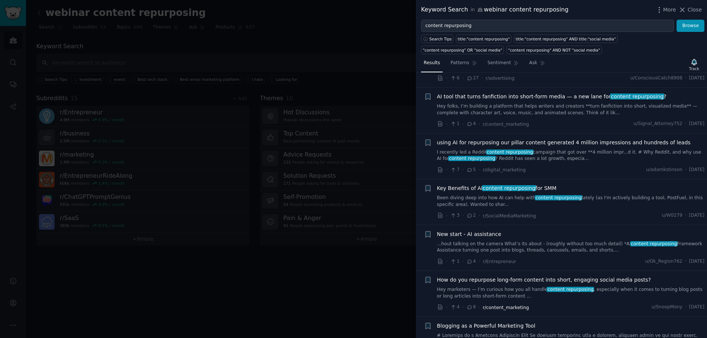
scroll to position [1225, 0]
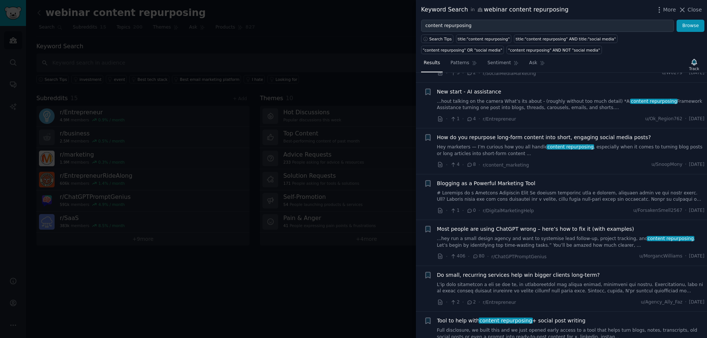
click at [373, 80] on div at bounding box center [353, 169] width 707 height 338
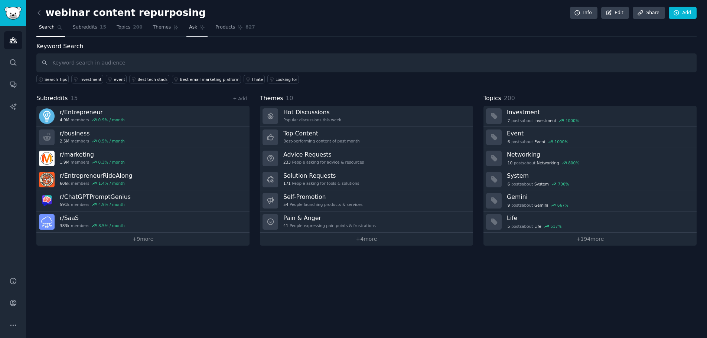
click at [186, 27] on link "Ask" at bounding box center [196, 29] width 21 height 15
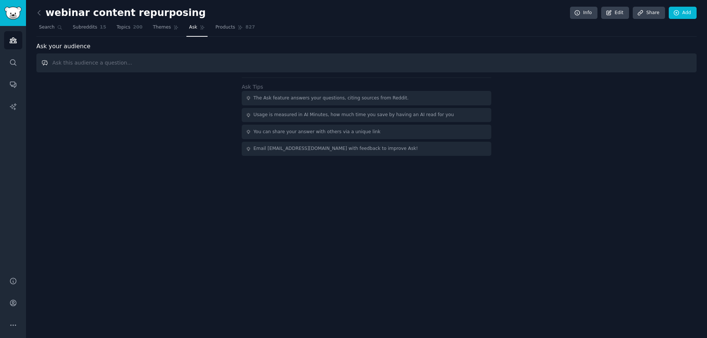
click at [160, 64] on input "text" at bounding box center [366, 62] width 660 height 19
paste input "webinar content repurposing"
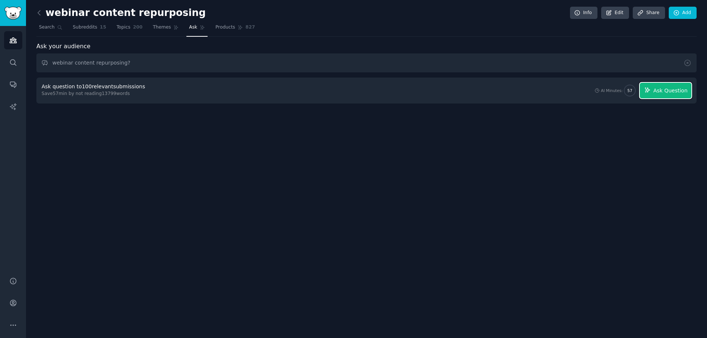
click at [675, 91] on span "Ask Question" at bounding box center [670, 91] width 34 height 8
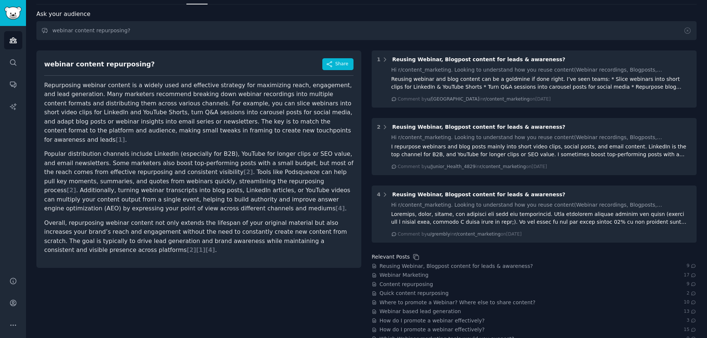
scroll to position [19, 0]
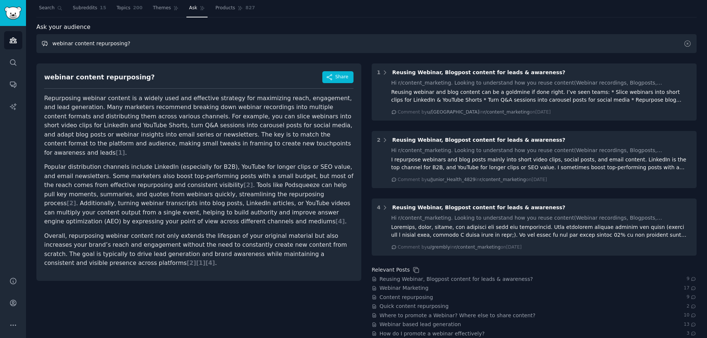
drag, startPoint x: 71, startPoint y: 43, endPoint x: 126, endPoint y: 42, distance: 55.3
click at [126, 42] on input "webinar content repurposing?" at bounding box center [366, 43] width 660 height 19
click at [139, 45] on input "webinar content repurposing?" at bounding box center [366, 43] width 660 height 19
click at [94, 44] on input "webinar content repurposing?" at bounding box center [366, 43] width 660 height 19
drag, startPoint x: 71, startPoint y: 44, endPoint x: 155, endPoint y: 44, distance: 83.9
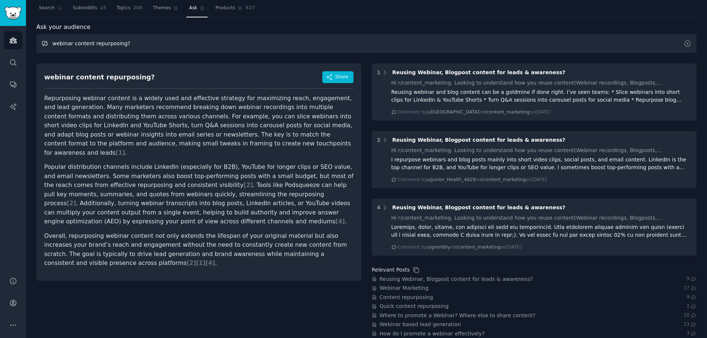
click at [155, 44] on input "webinar content repurposing?" at bounding box center [366, 43] width 660 height 19
type input "webinar to ebook?"
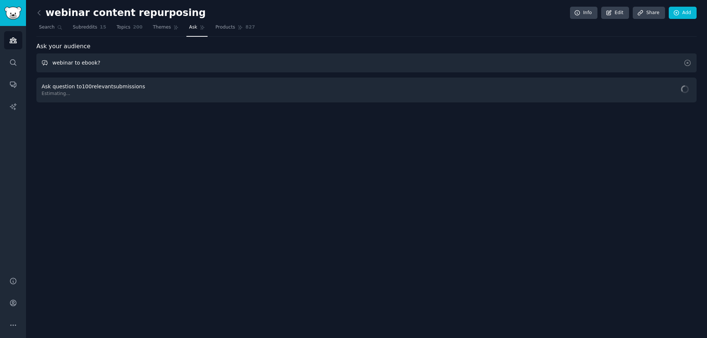
scroll to position [0, 0]
click at [658, 93] on span "Ask Question" at bounding box center [670, 91] width 34 height 8
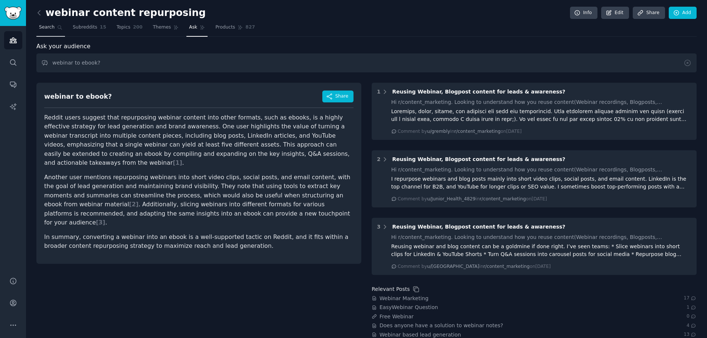
click at [47, 27] on span "Search" at bounding box center [47, 27] width 16 height 7
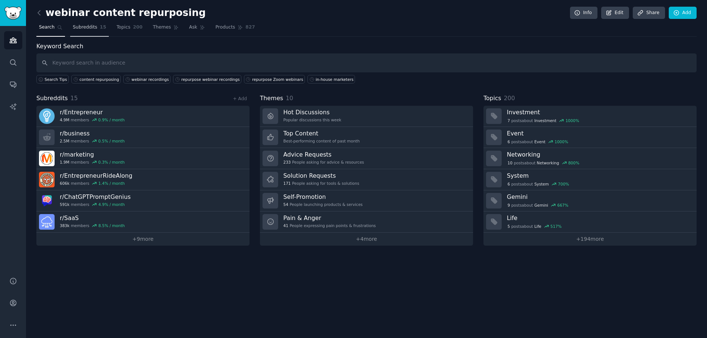
click at [80, 26] on span "Subreddits" at bounding box center [85, 27] width 25 height 7
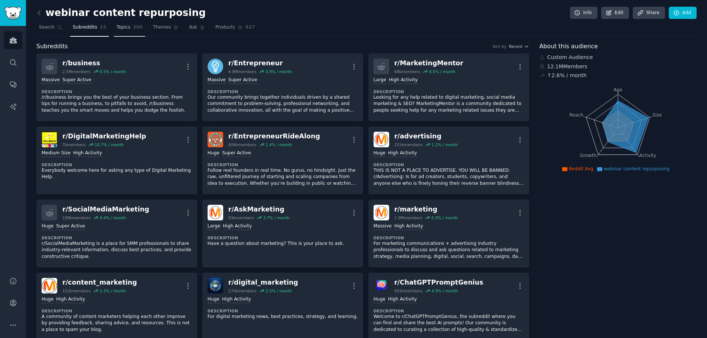
click at [117, 27] on span "Topics" at bounding box center [124, 27] width 14 height 7
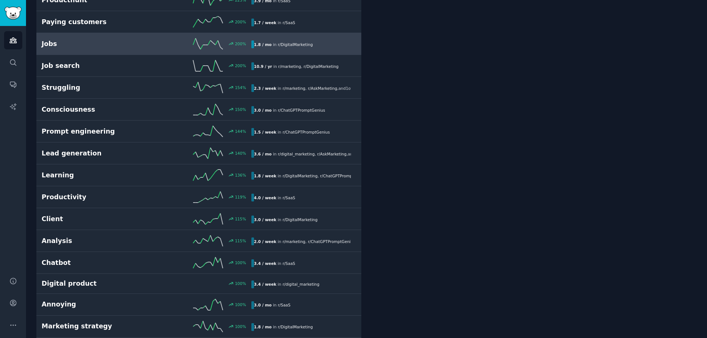
scroll to position [705, 0]
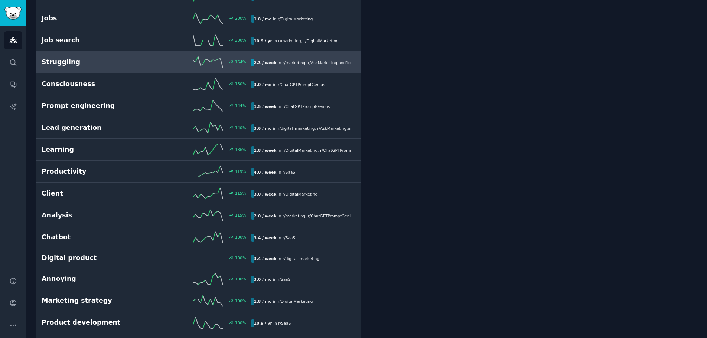
click at [93, 57] on div "Struggling 154 % 2.3 / week in r/ marketing , r/ AskMarketing , and 1 other" at bounding box center [199, 61] width 315 height 11
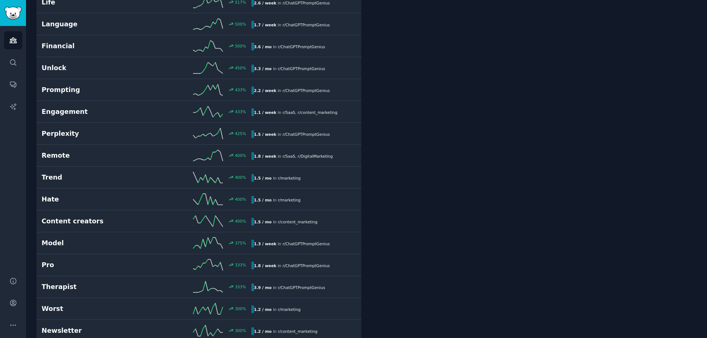
scroll to position [42, 0]
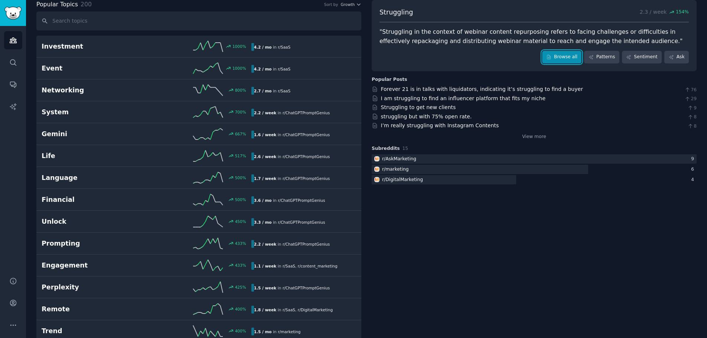
click at [560, 58] on link "Browse all" at bounding box center [562, 57] width 40 height 13
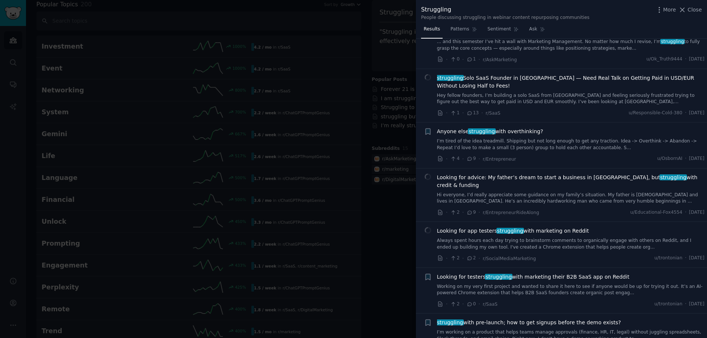
scroll to position [817, 0]
